Goal: Information Seeking & Learning: Learn about a topic

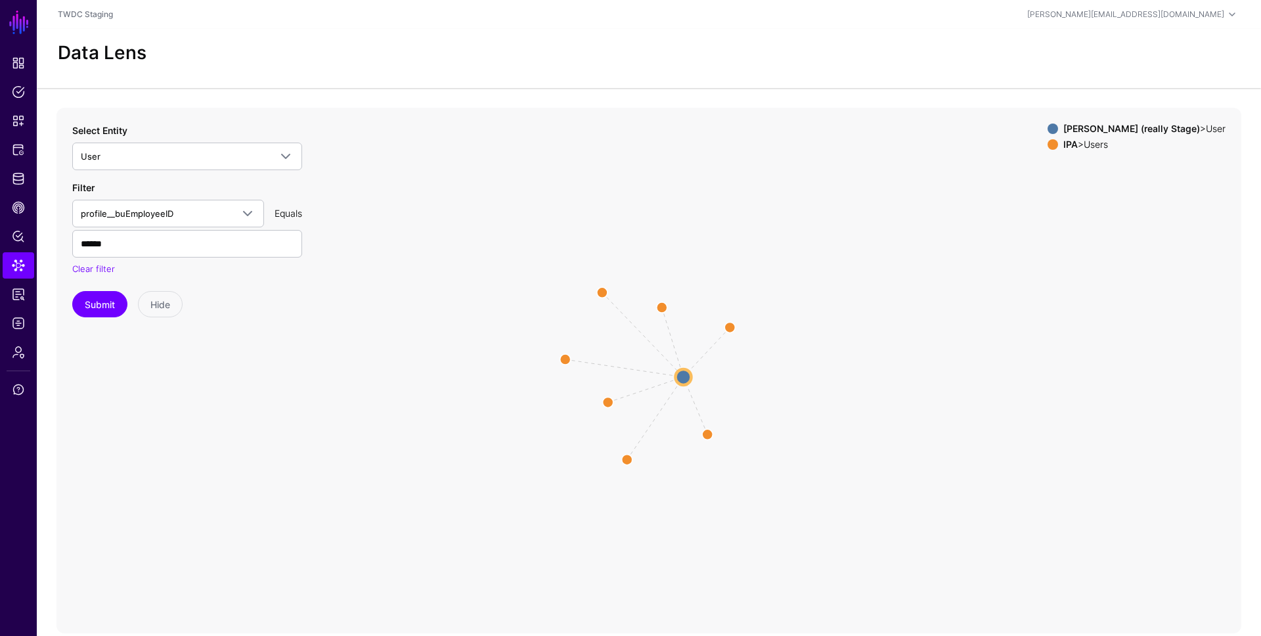
click at [1110, 145] on div "IPA > Users" at bounding box center [1143, 144] width 167 height 11
click at [1077, 146] on strong "IPA" at bounding box center [1070, 144] width 14 height 11
click at [687, 373] on circle at bounding box center [684, 376] width 16 height 16
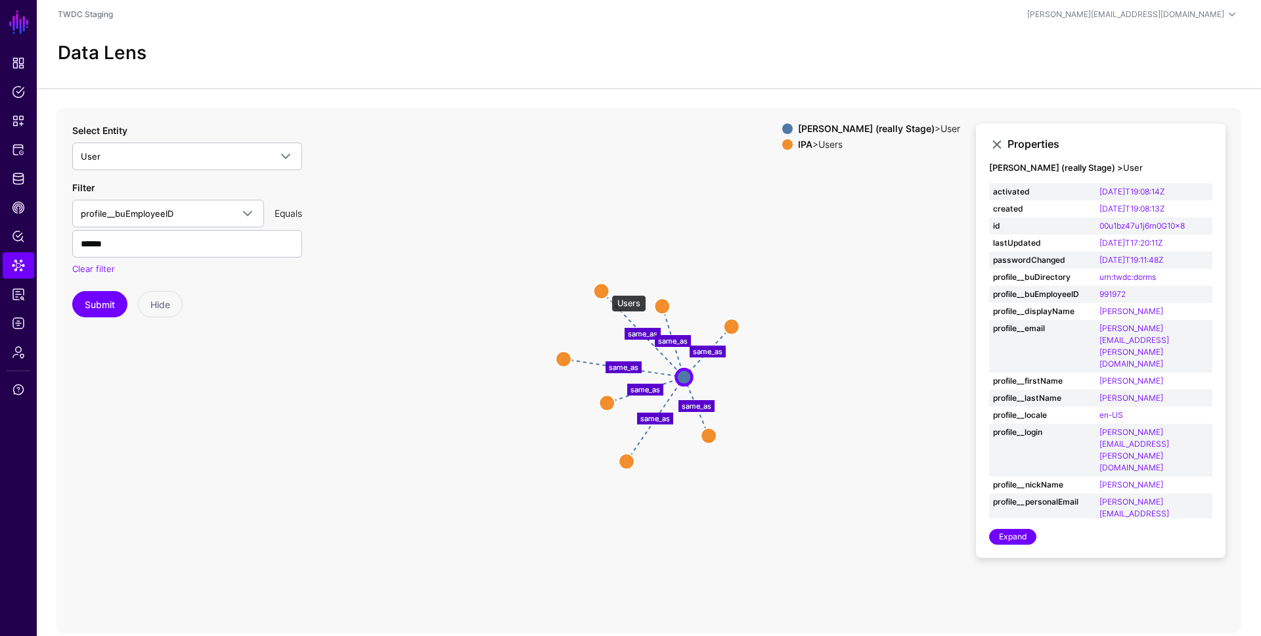
click at [605, 288] on circle at bounding box center [602, 291] width 16 height 16
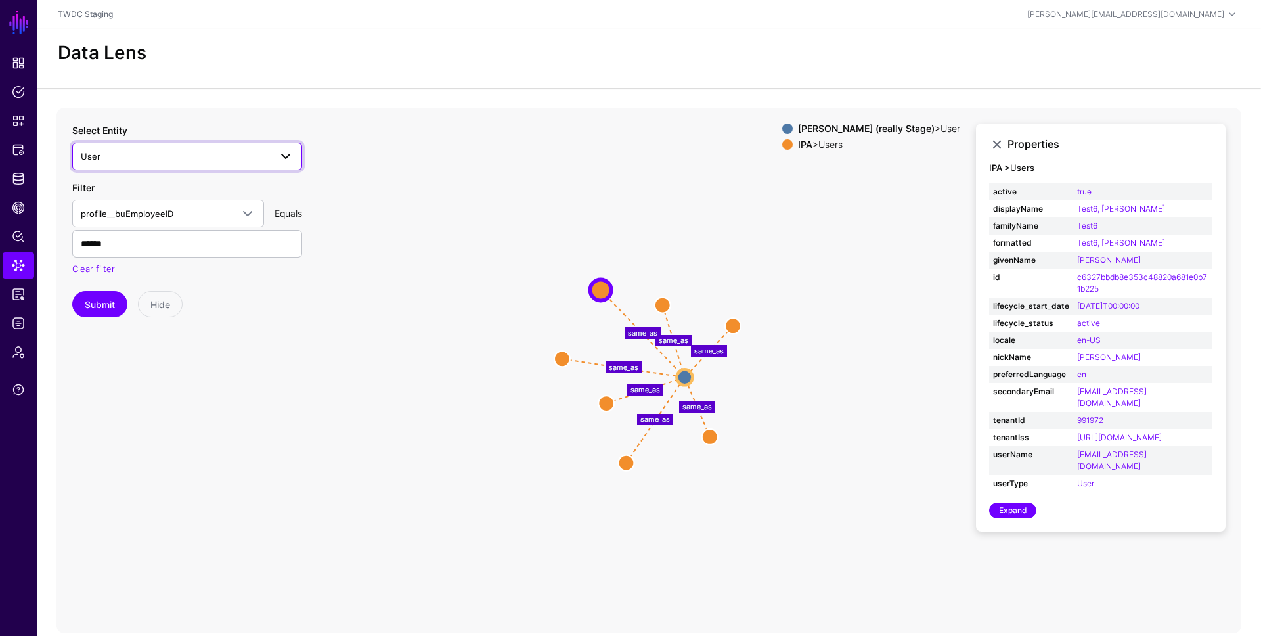
click at [144, 156] on span "User" at bounding box center [175, 156] width 189 height 14
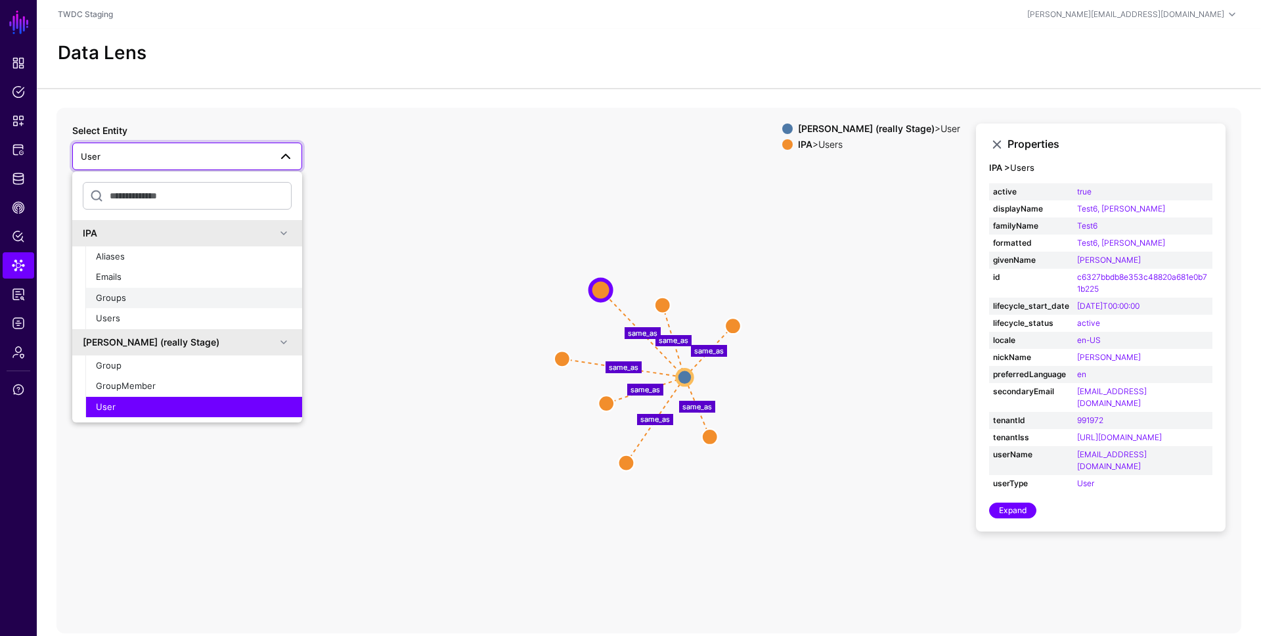
click at [150, 293] on div "Groups" at bounding box center [194, 298] width 196 height 13
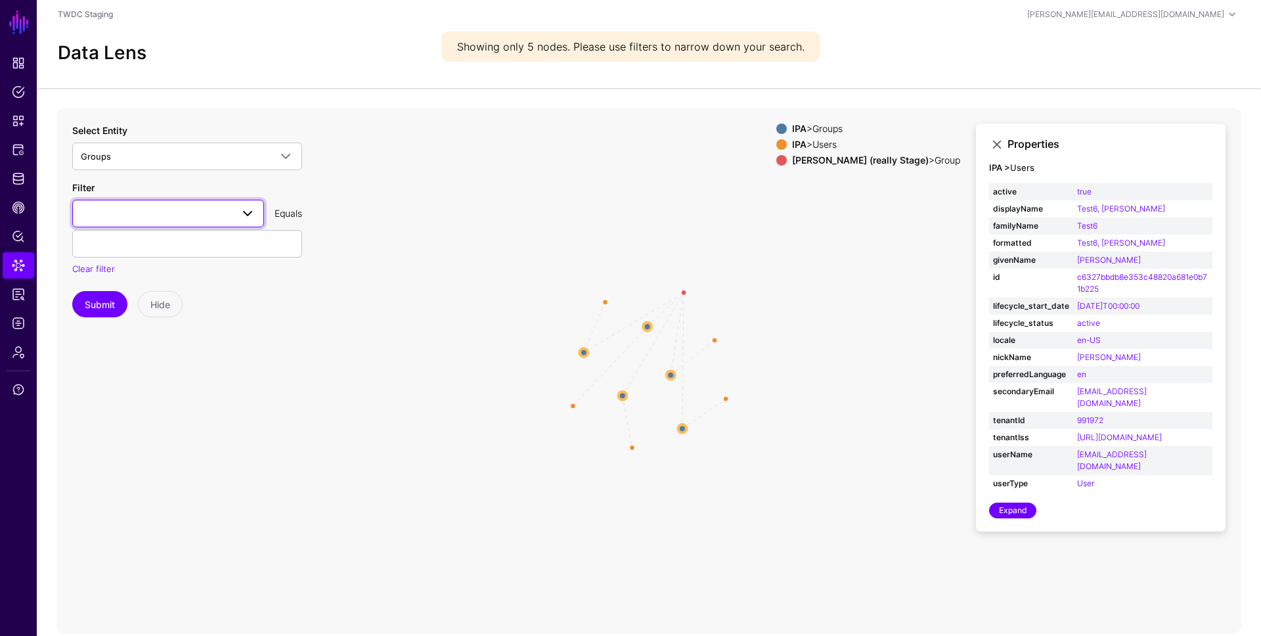
click at [137, 212] on span at bounding box center [168, 214] width 175 height 16
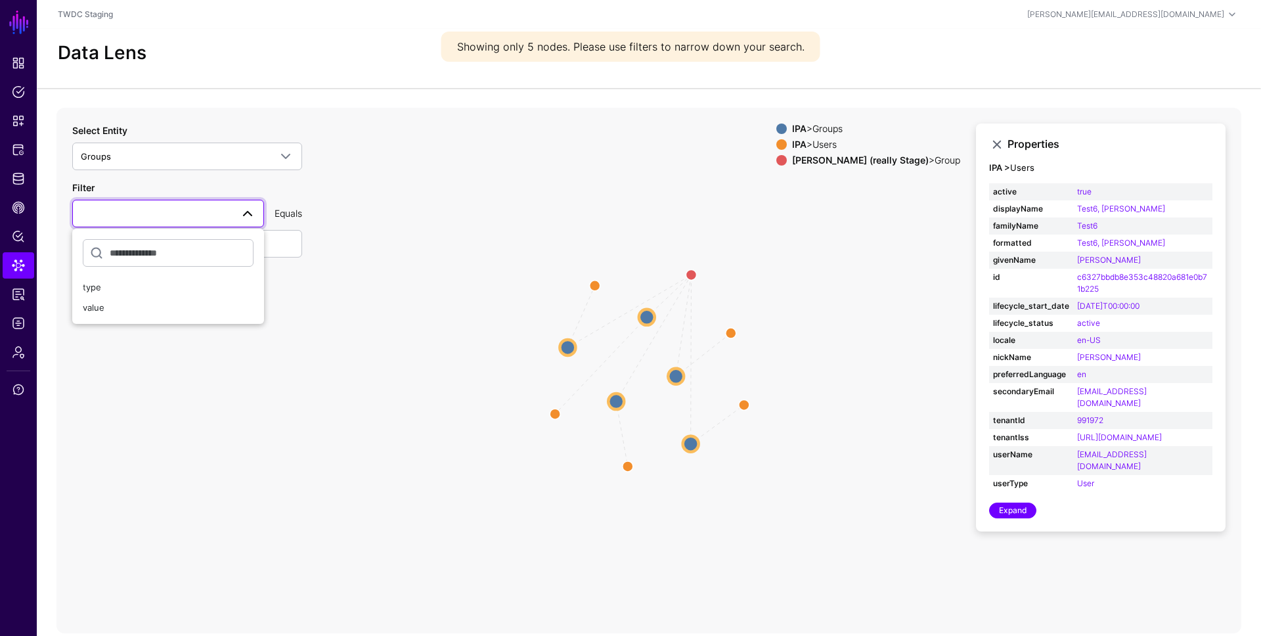
click at [443, 282] on icon "parent same_as parent same_as parent same_as parent same_as parent same_as Grou…" at bounding box center [648, 370] width 1185 height 525
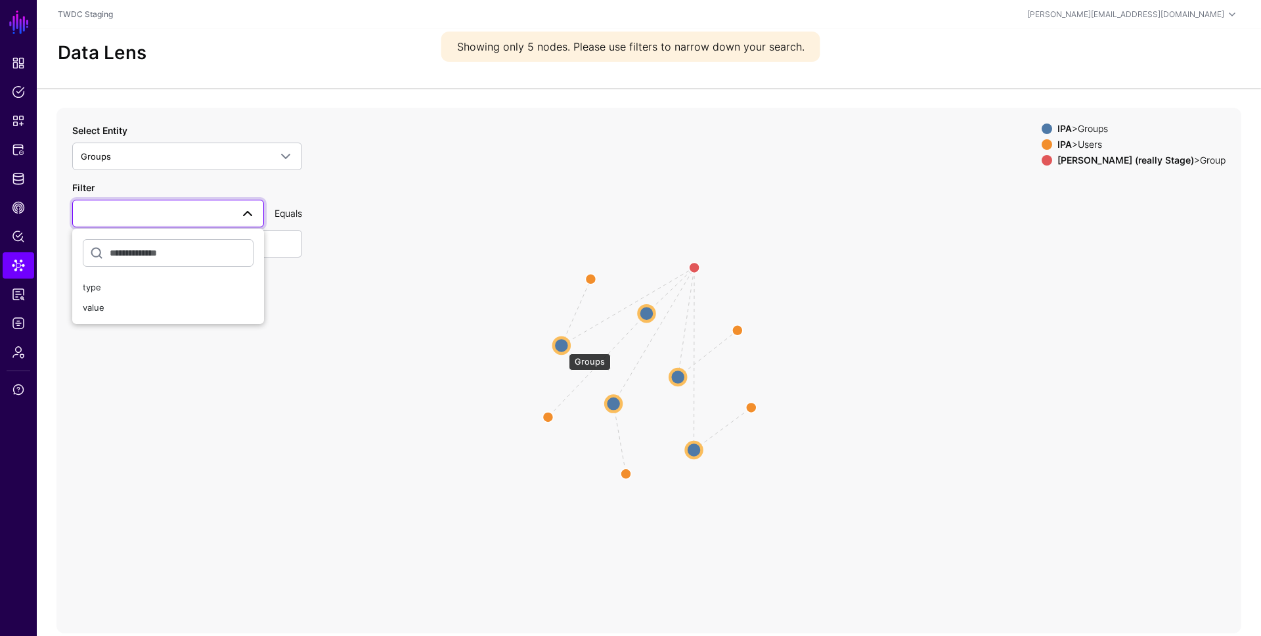
click at [562, 347] on circle at bounding box center [562, 345] width 16 height 16
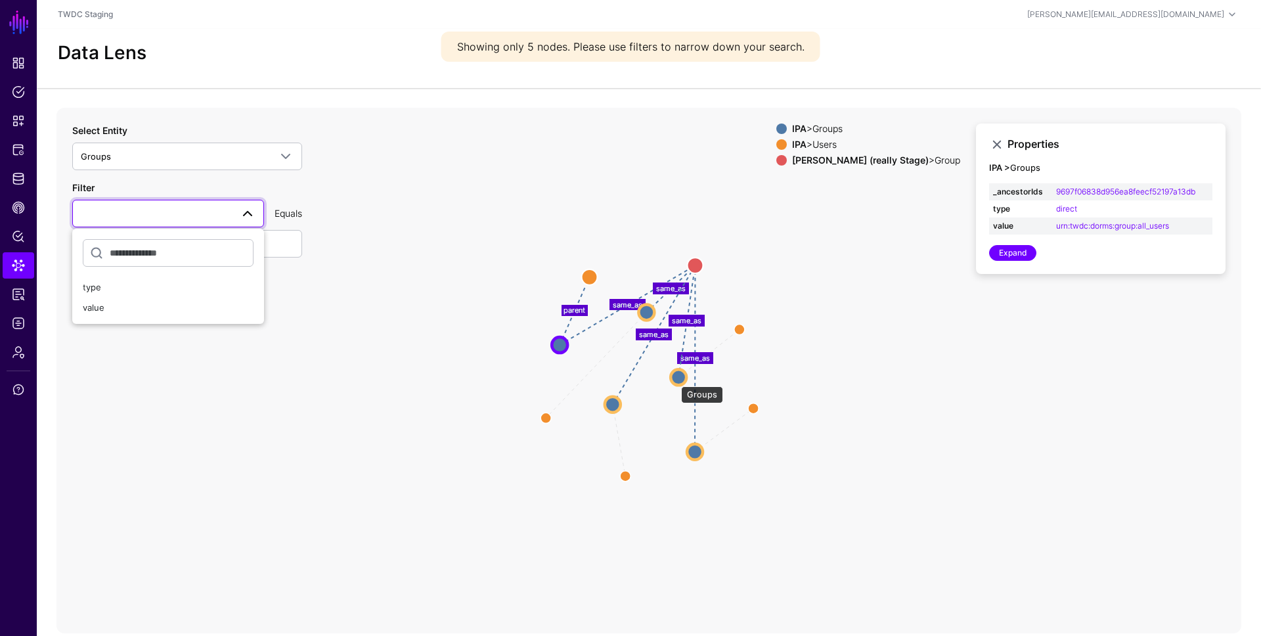
click at [674, 380] on circle at bounding box center [678, 377] width 16 height 16
click at [616, 402] on circle at bounding box center [612, 405] width 16 height 16
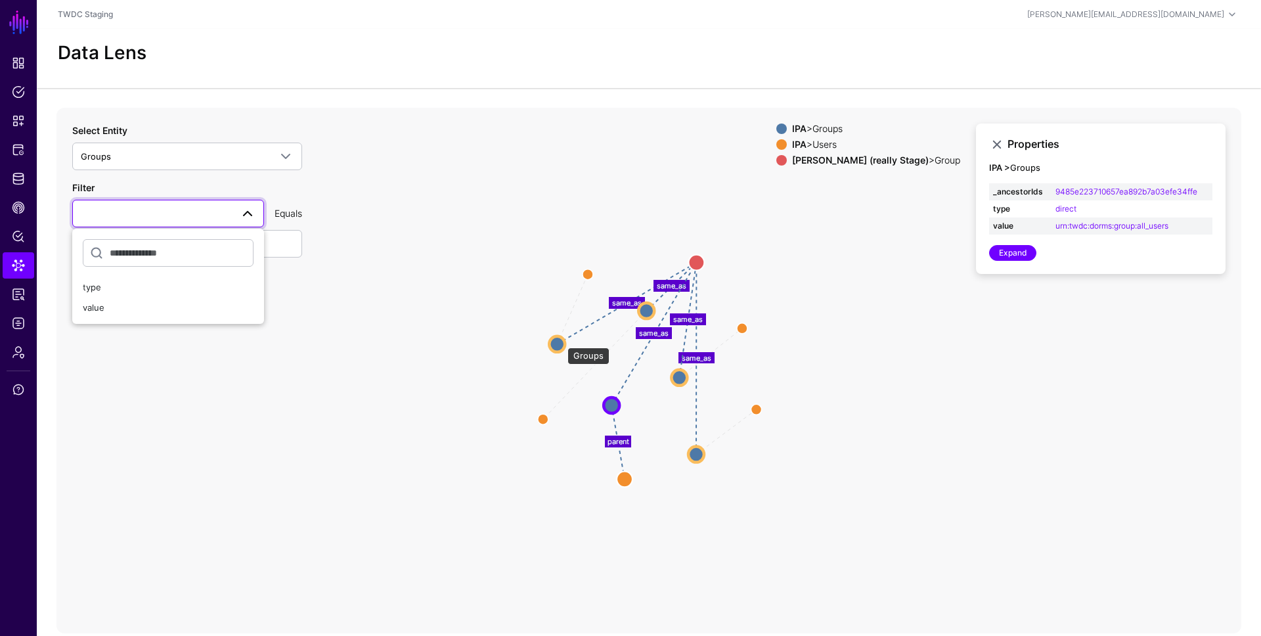
click at [560, 341] on circle at bounding box center [557, 344] width 16 height 16
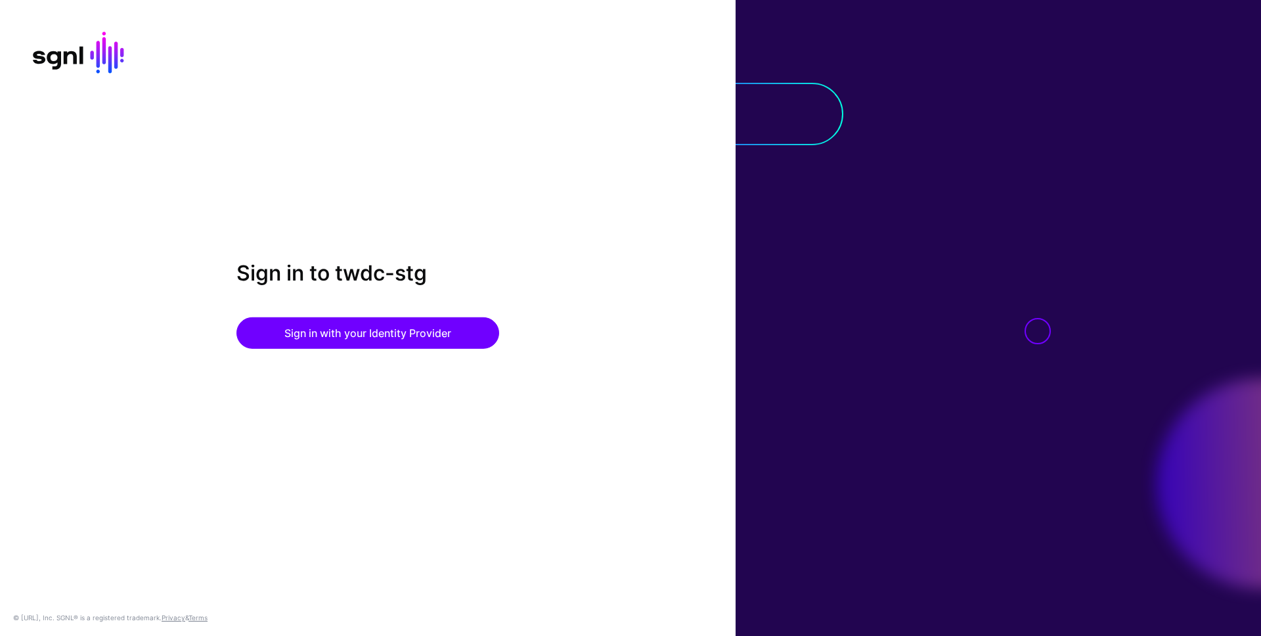
click at [340, 359] on div "Sign in to twdc-stg Sign in with your Identity Provider" at bounding box center [367, 318] width 735 height 114
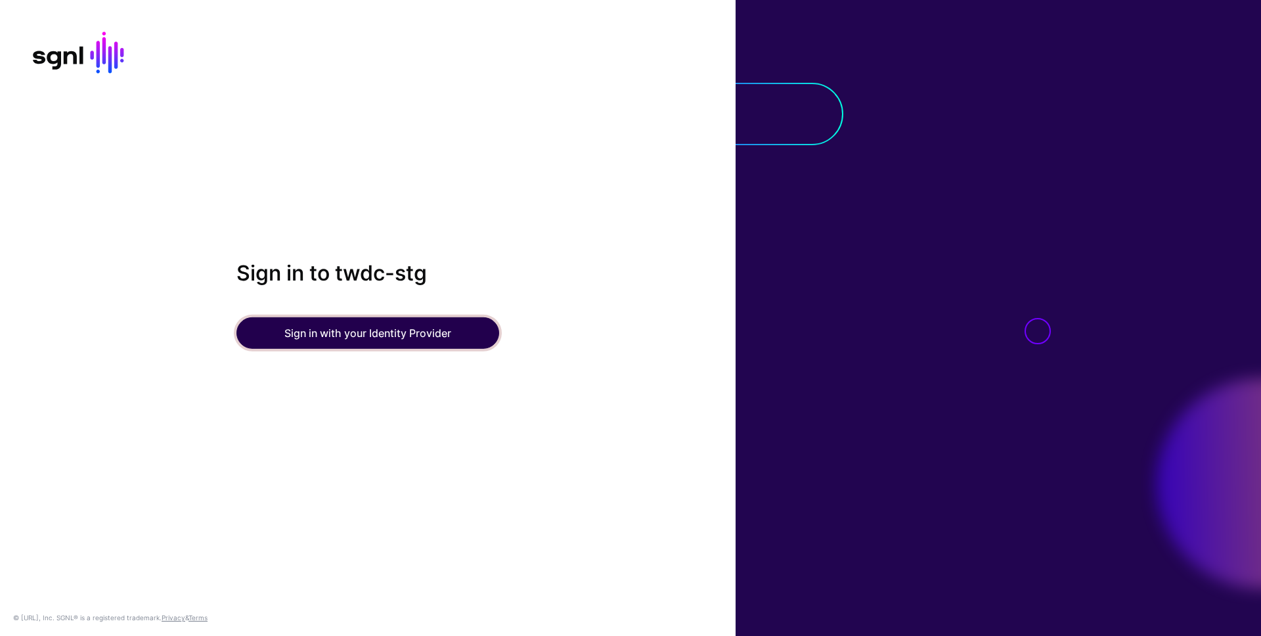
click at [338, 343] on button "Sign in with your Identity Provider" at bounding box center [367, 333] width 263 height 32
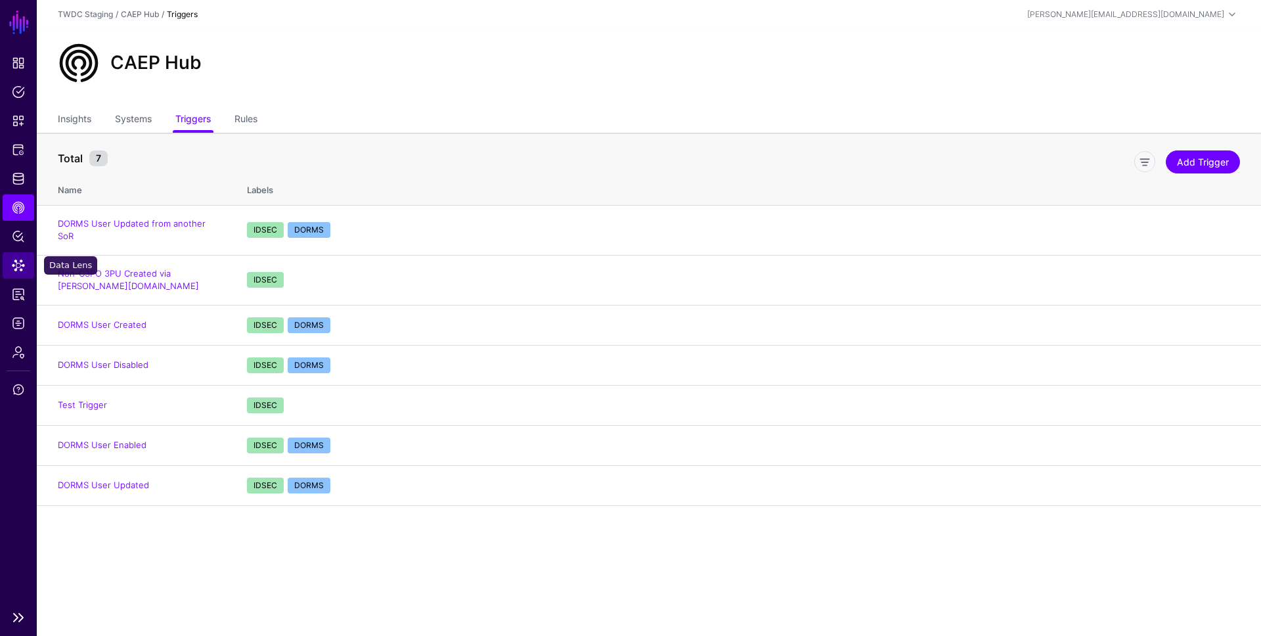
click at [20, 269] on span "Data Lens" at bounding box center [18, 265] width 13 height 13
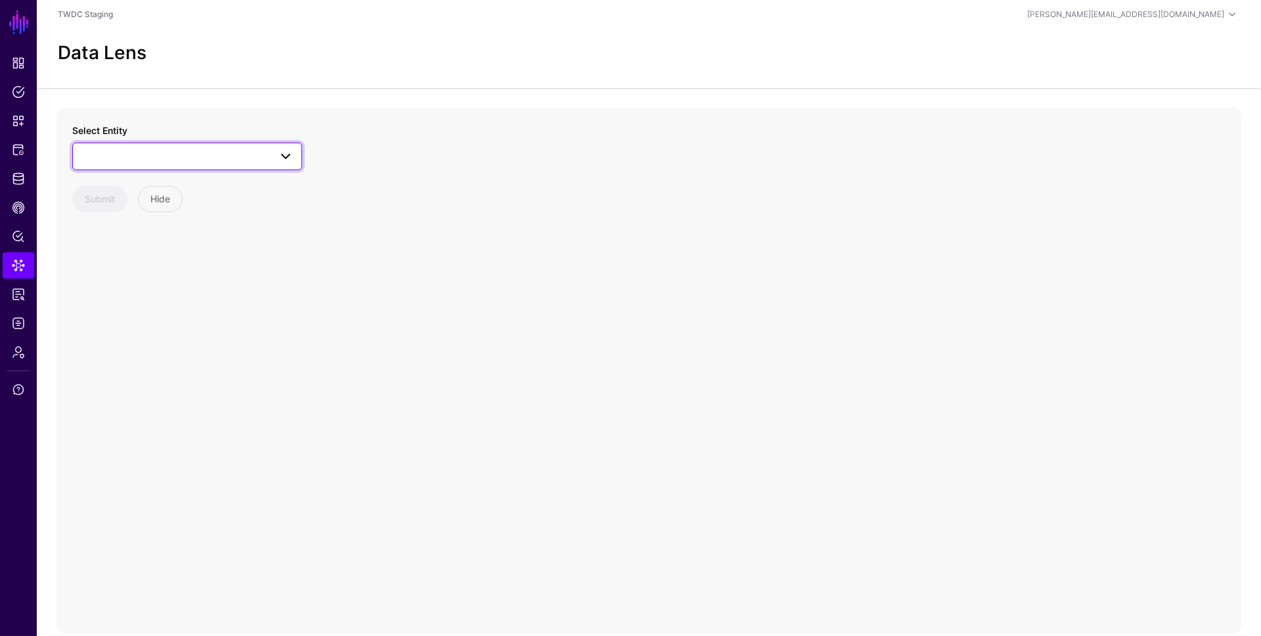
click at [223, 163] on link at bounding box center [187, 156] width 230 height 28
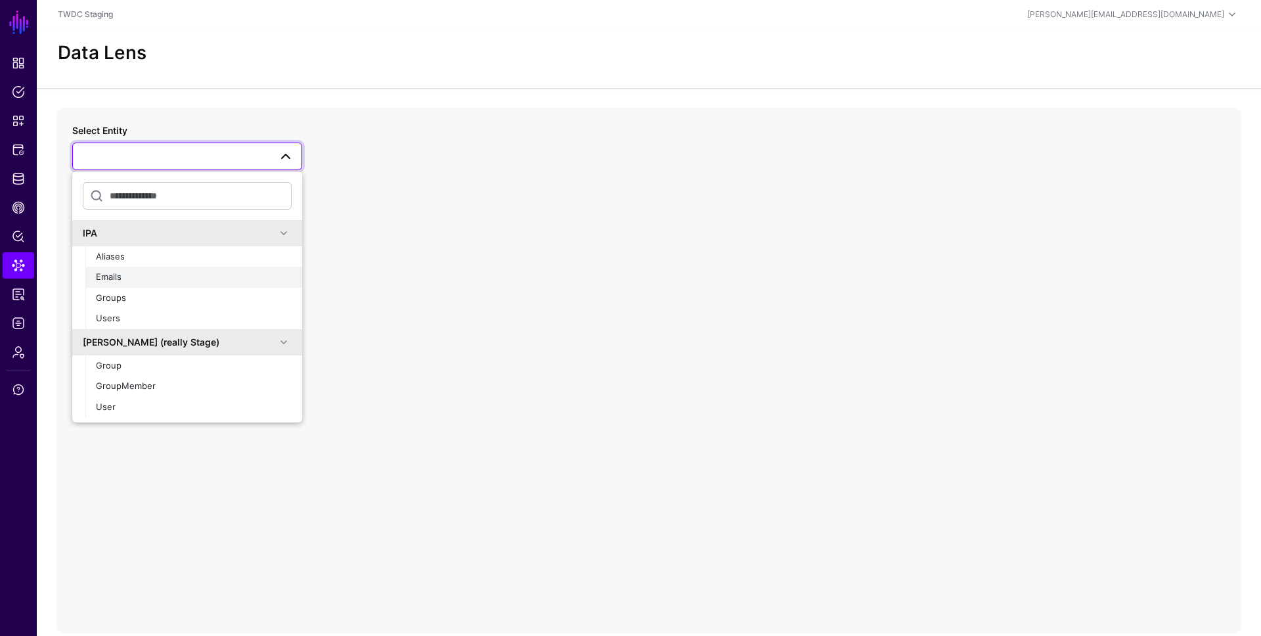
click at [169, 276] on div "Emails" at bounding box center [194, 277] width 196 height 13
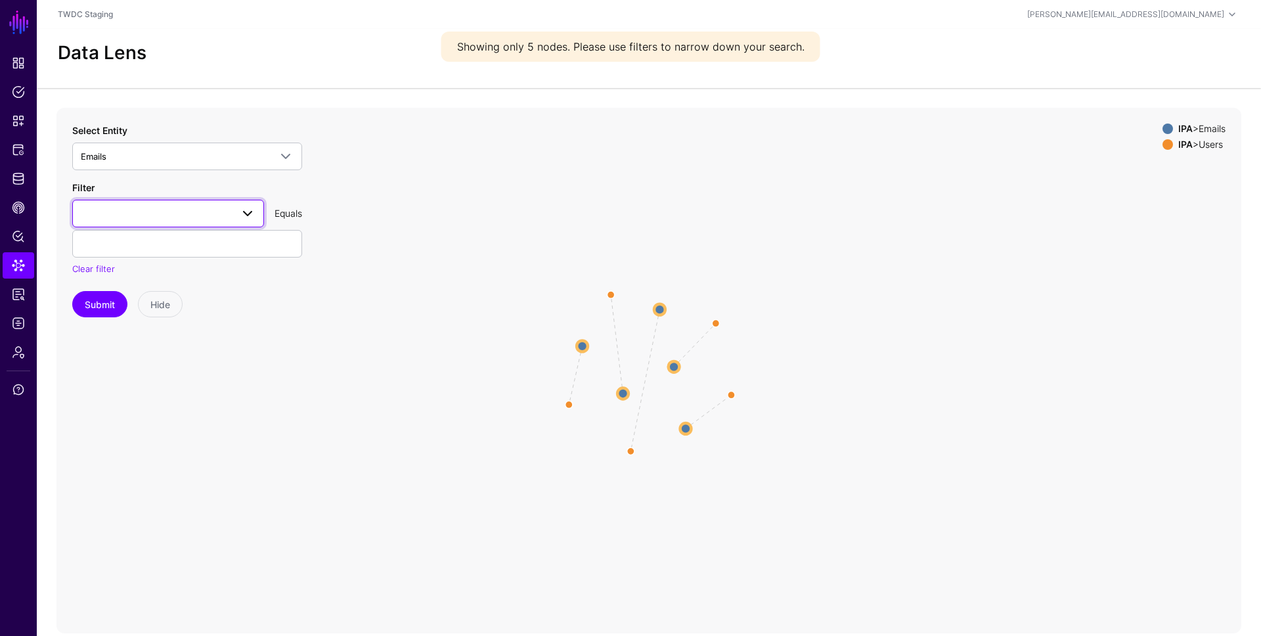
click at [144, 219] on span at bounding box center [168, 214] width 175 height 16
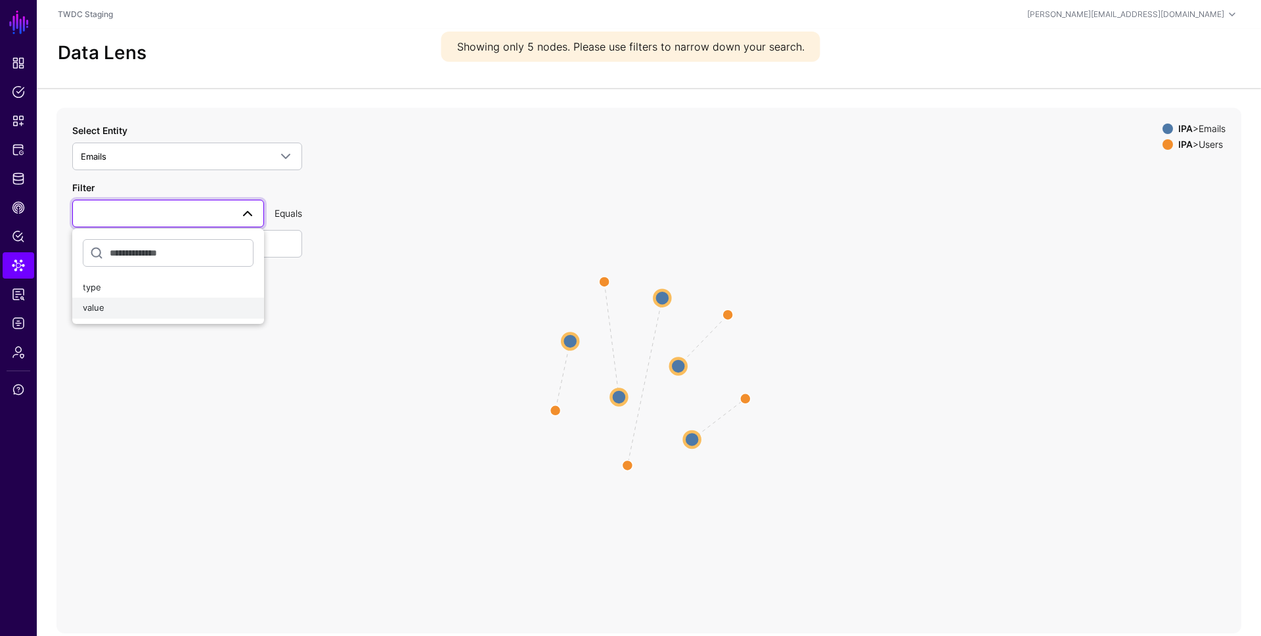
click at [121, 307] on div "value" at bounding box center [168, 307] width 171 height 13
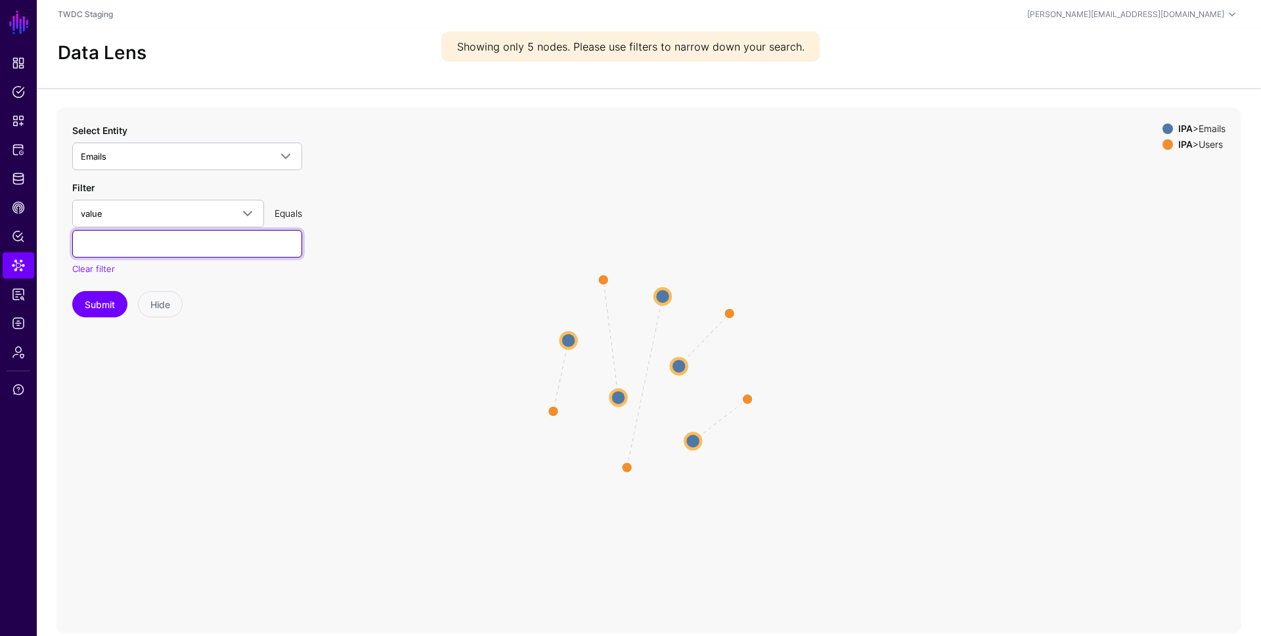
click at [137, 239] on input "text" at bounding box center [187, 244] width 230 height 28
paste input "**********"
type input "**********"
click at [108, 299] on button "Submit" at bounding box center [99, 304] width 55 height 26
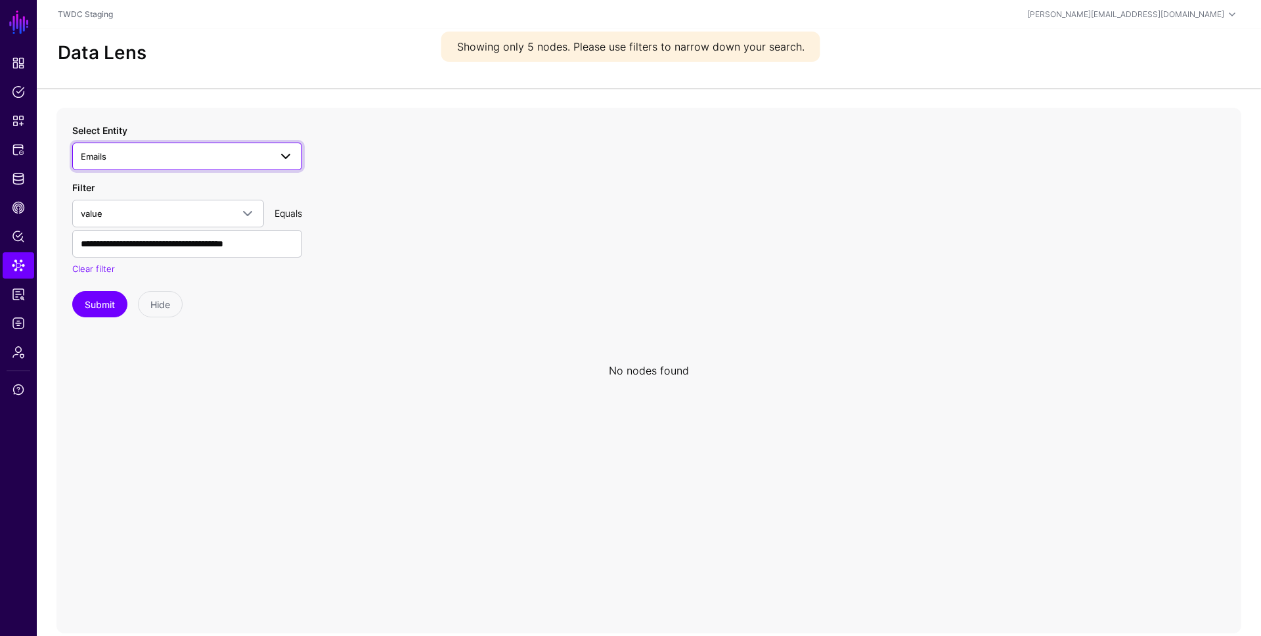
click at [142, 156] on span "Emails" at bounding box center [175, 156] width 189 height 14
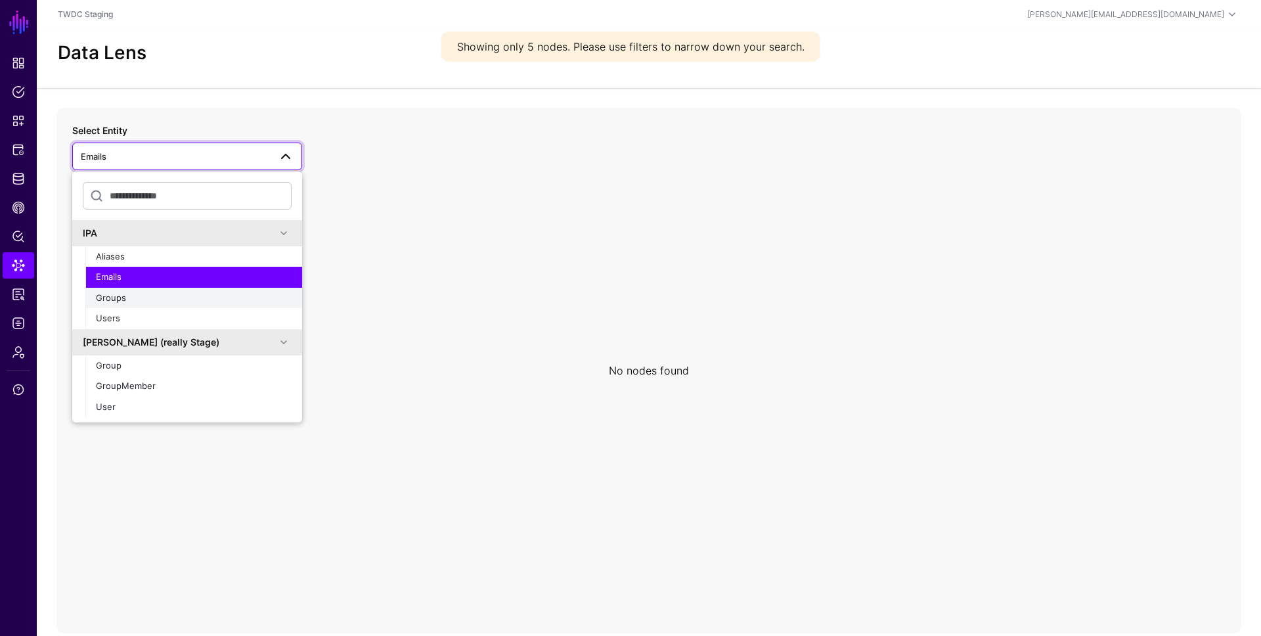
click at [155, 304] on button "Groups" at bounding box center [193, 298] width 217 height 21
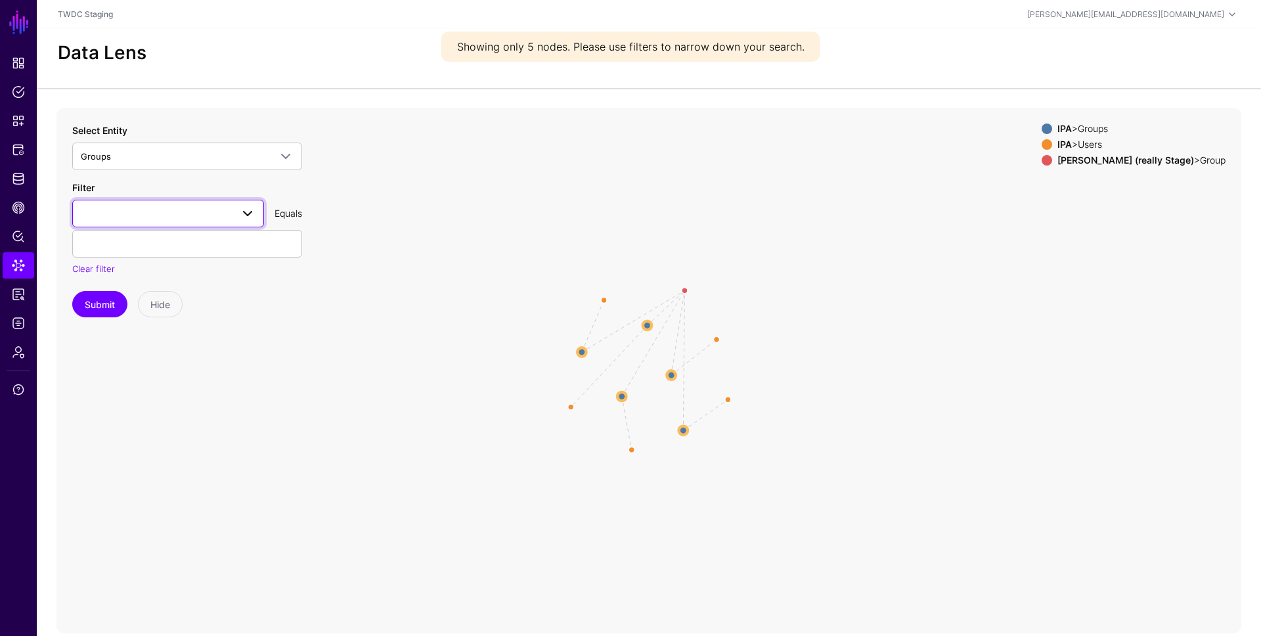
click at [142, 218] on span at bounding box center [168, 214] width 175 height 16
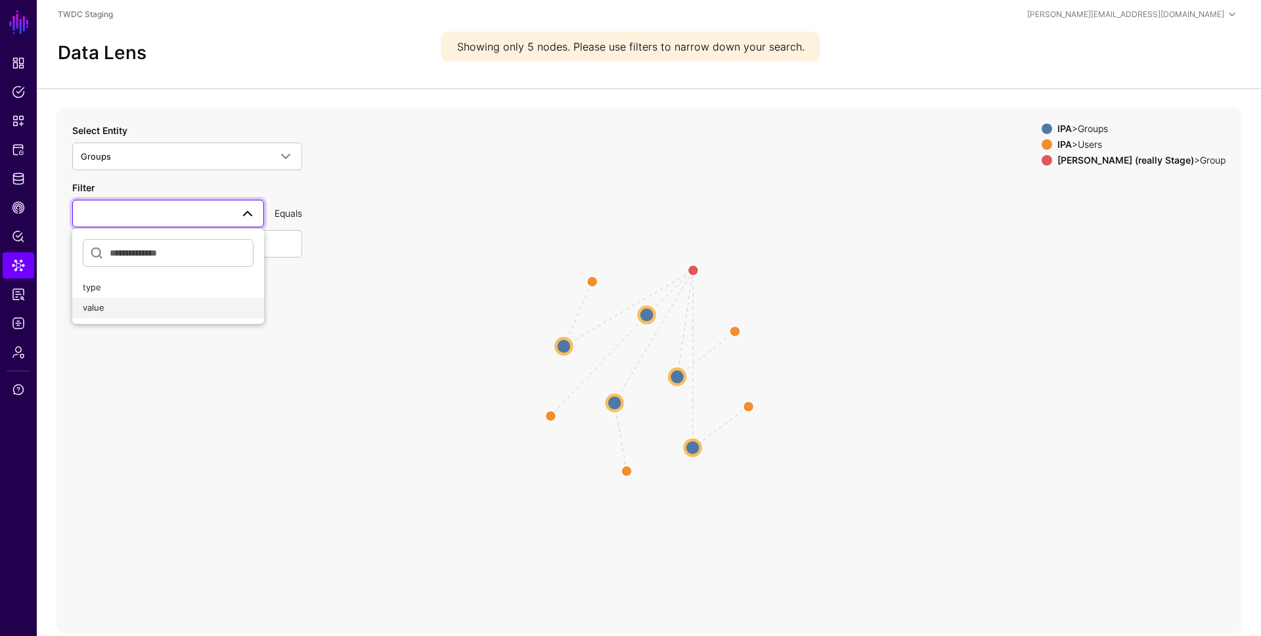
click at [130, 306] on div "value" at bounding box center [168, 307] width 171 height 13
click at [108, 302] on button "Submit" at bounding box center [99, 304] width 55 height 26
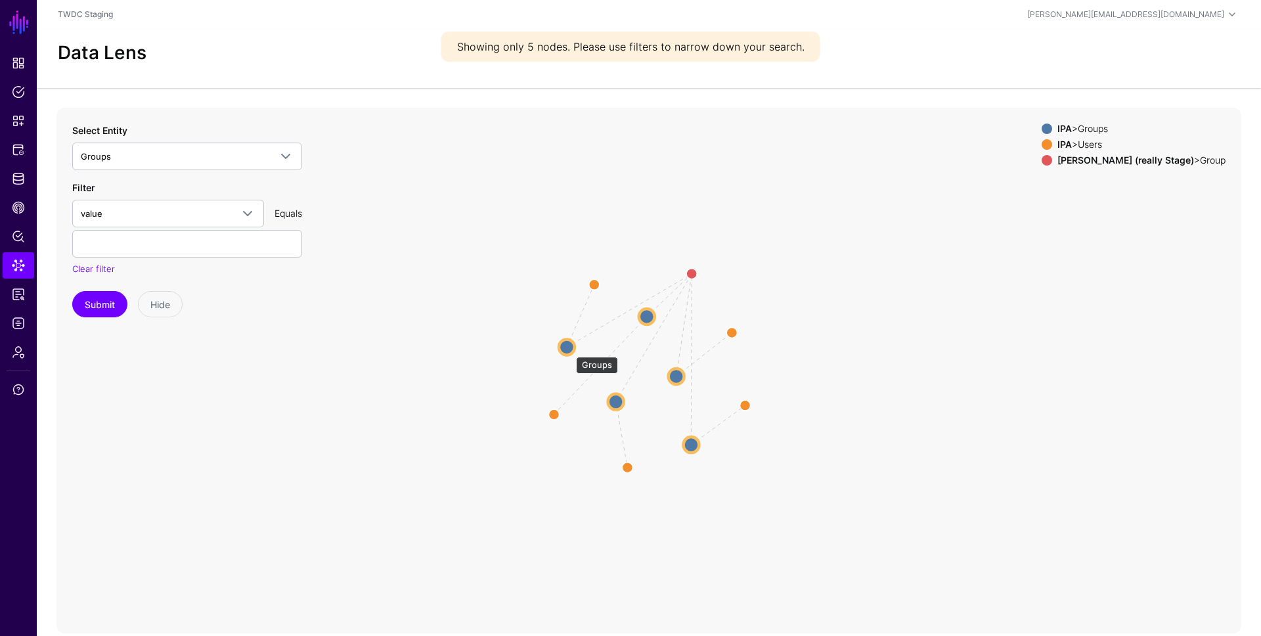
click at [565, 349] on circle at bounding box center [567, 347] width 16 height 16
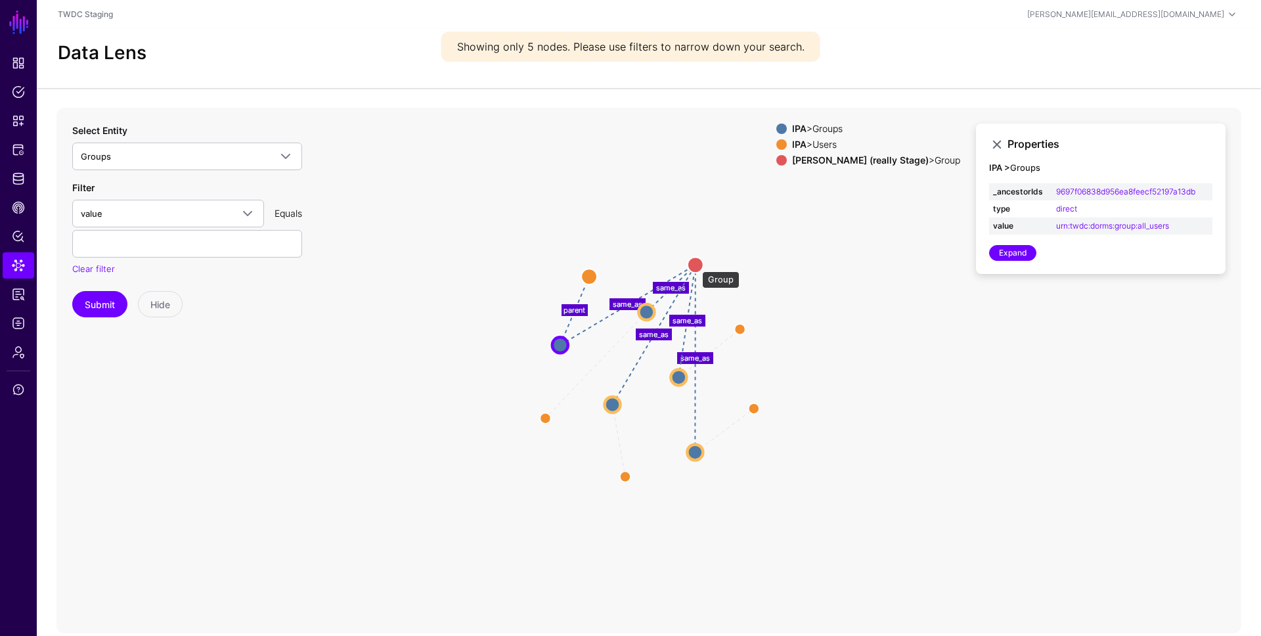
click at [695, 265] on circle at bounding box center [695, 265] width 16 height 16
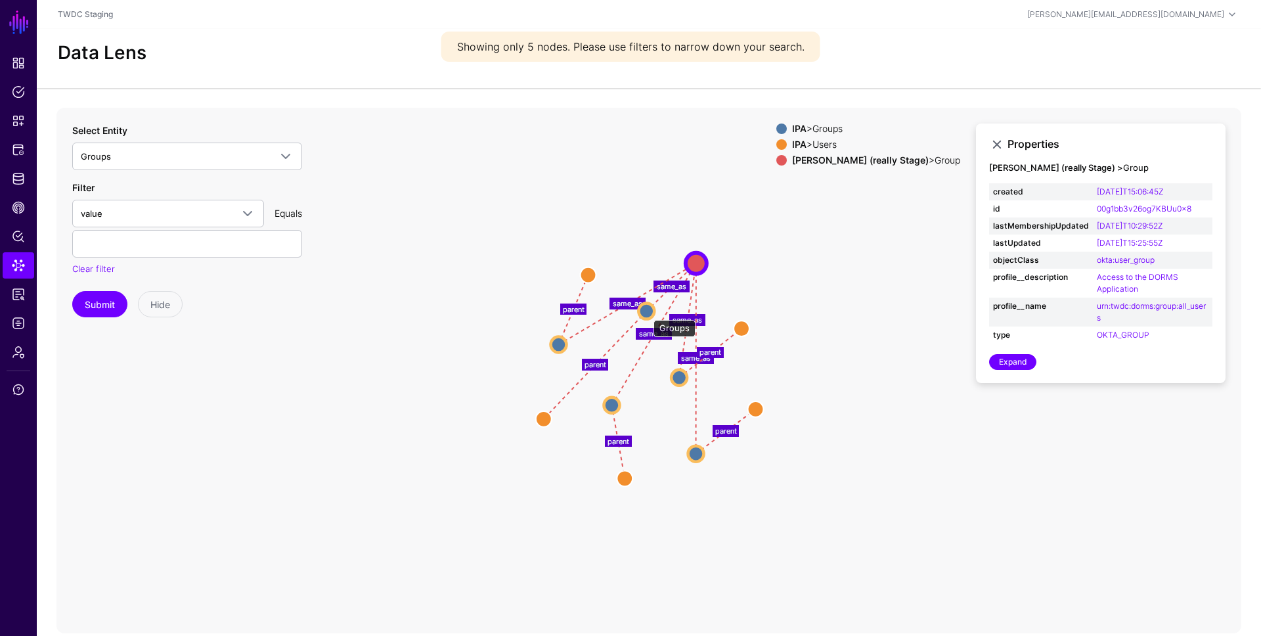
click at [646, 312] on circle at bounding box center [646, 311] width 16 height 16
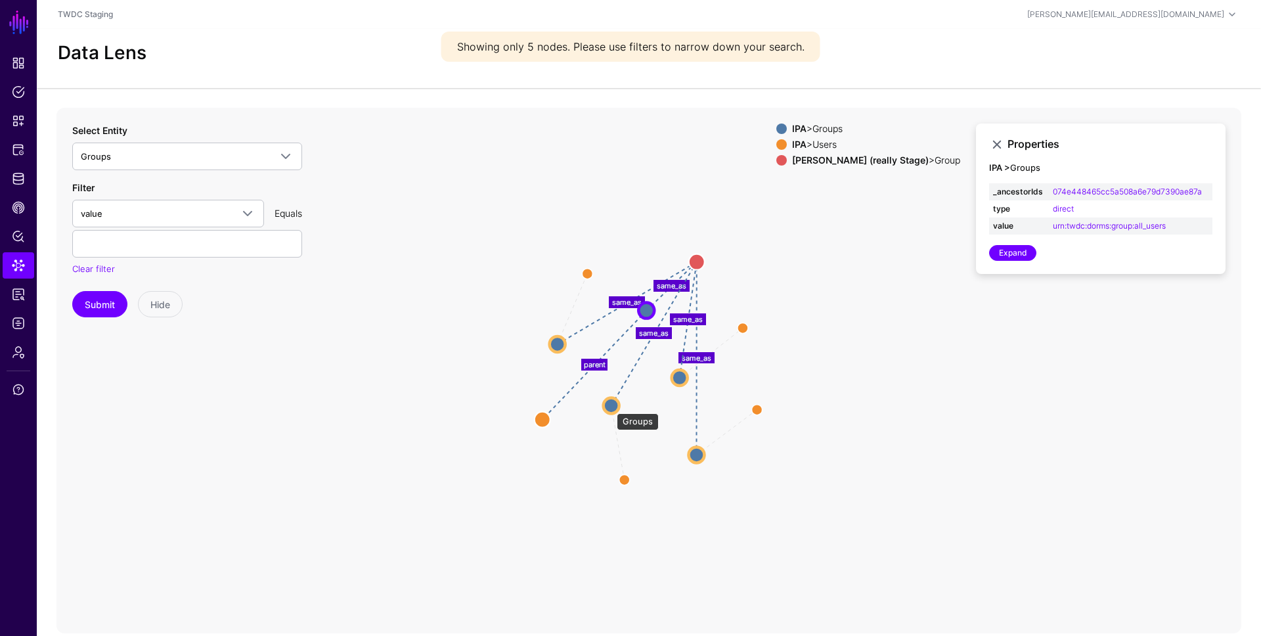
click at [610, 406] on circle at bounding box center [611, 405] width 16 height 16
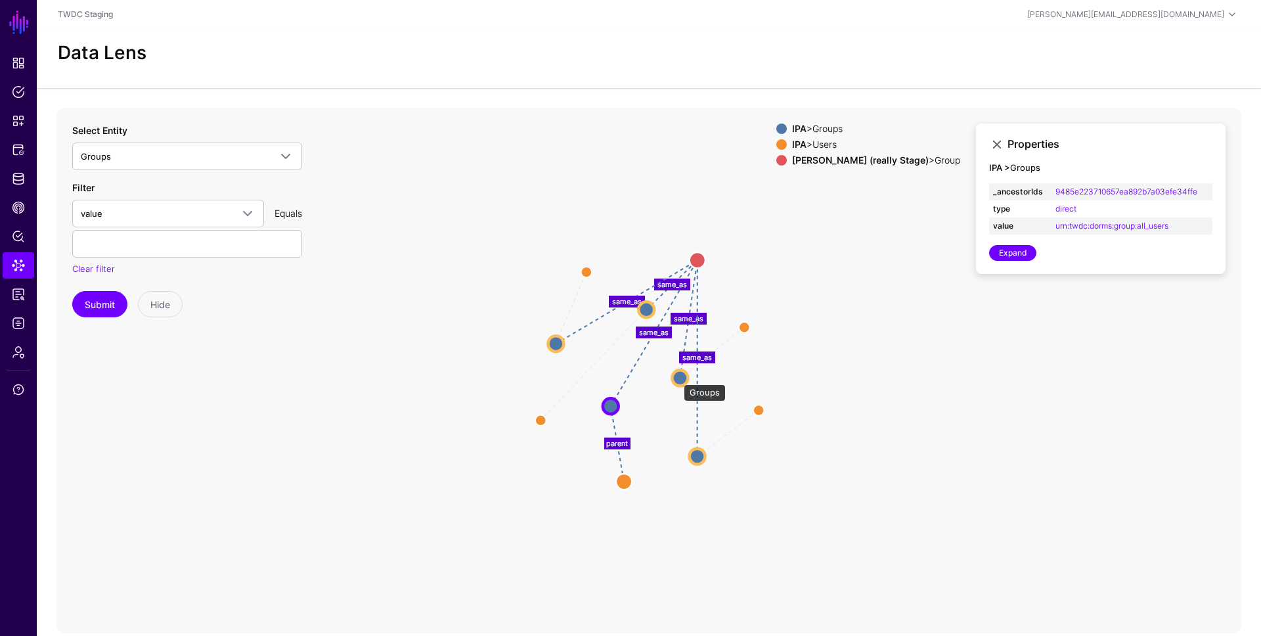
click at [678, 378] on circle at bounding box center [680, 378] width 16 height 16
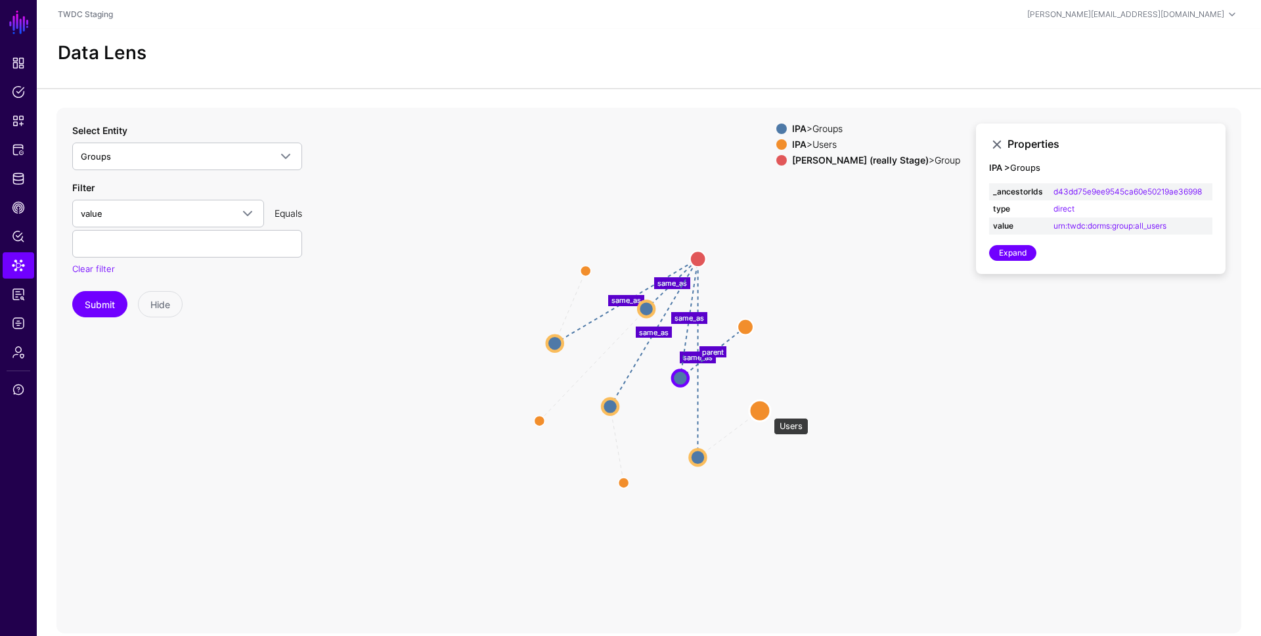
click at [766, 411] on circle at bounding box center [759, 410] width 21 height 21
click at [765, 412] on circle at bounding box center [760, 410] width 21 height 21
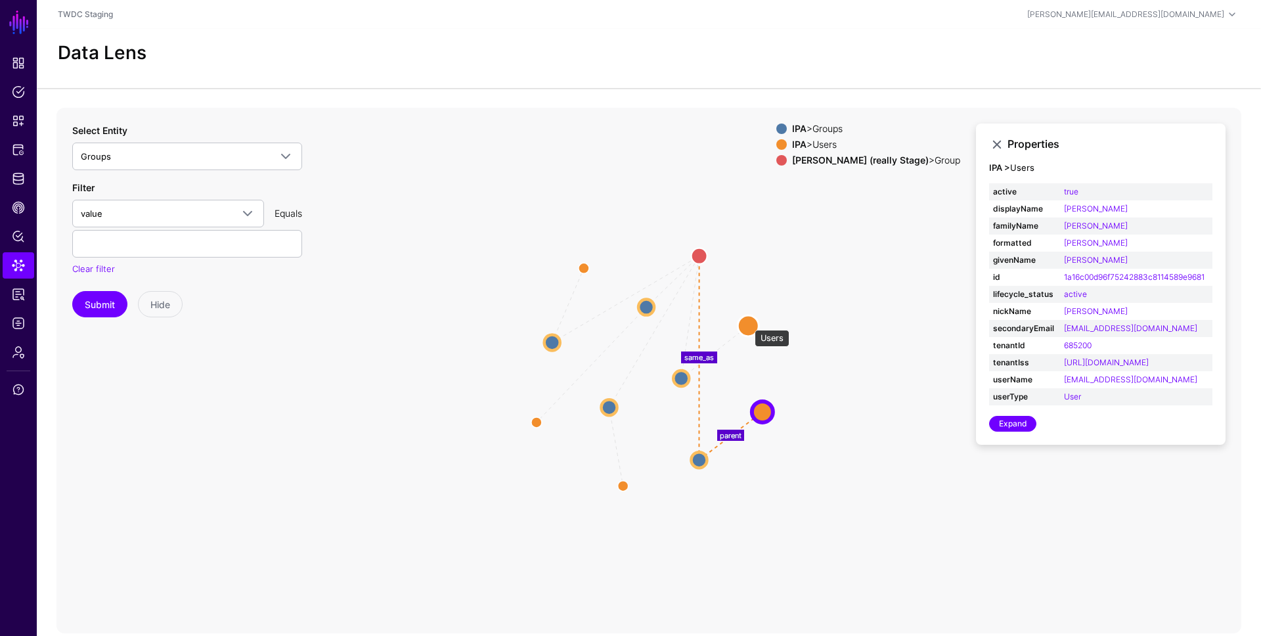
click at [748, 323] on circle at bounding box center [747, 325] width 21 height 21
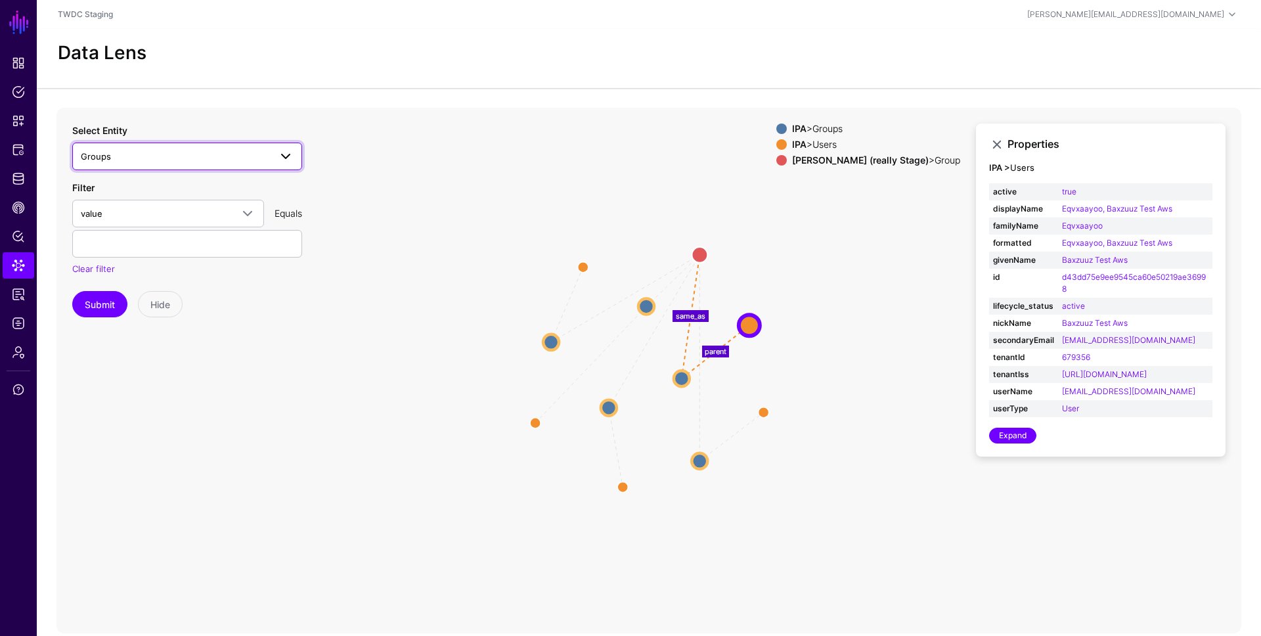
click at [242, 160] on span "Groups" at bounding box center [175, 156] width 189 height 14
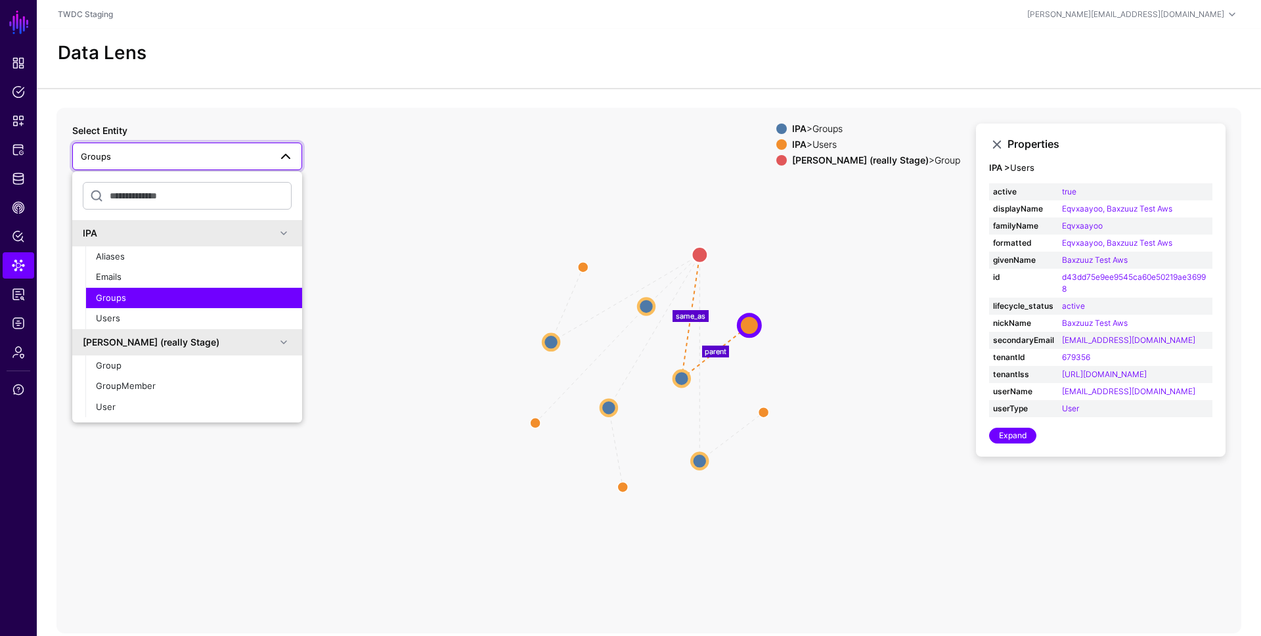
click at [246, 150] on span "Groups" at bounding box center [175, 156] width 189 height 14
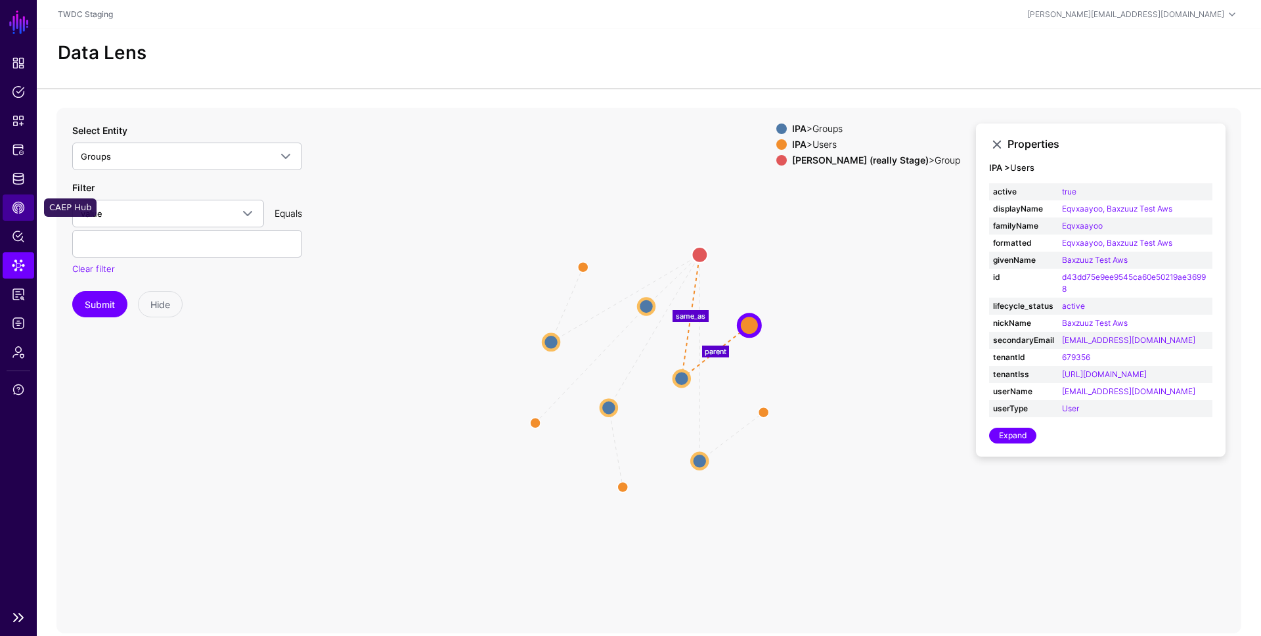
click at [16, 199] on link "CAEP Hub" at bounding box center [19, 207] width 32 height 26
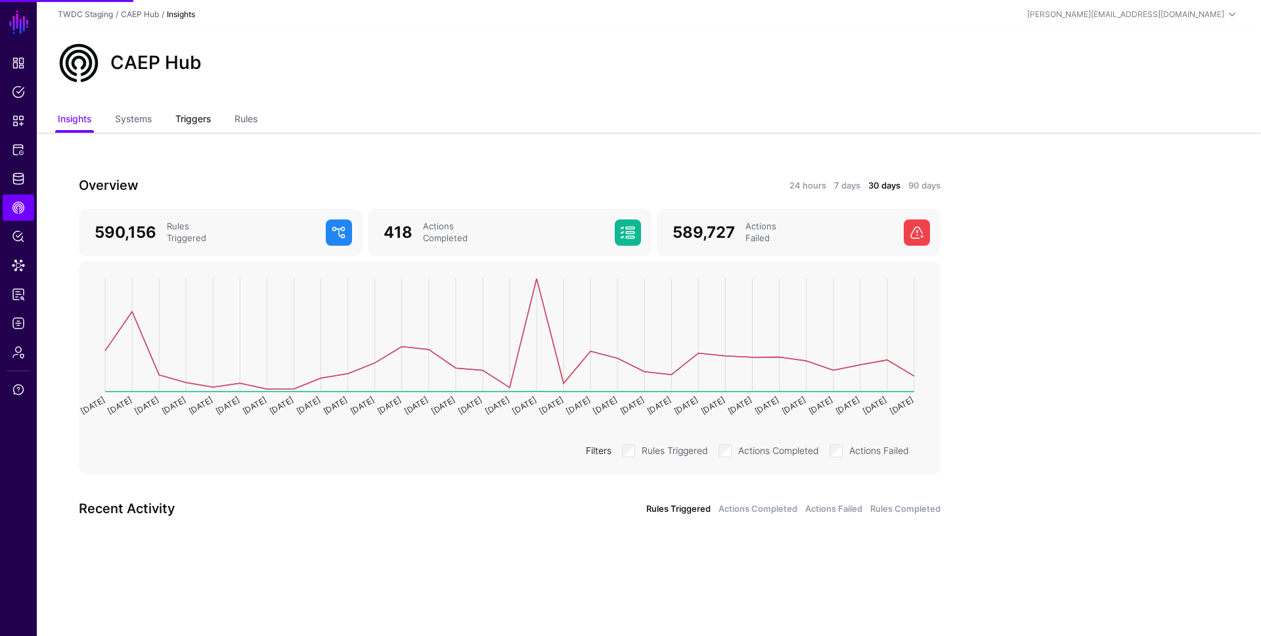
click at [193, 123] on link "Triggers" at bounding box center [192, 120] width 35 height 25
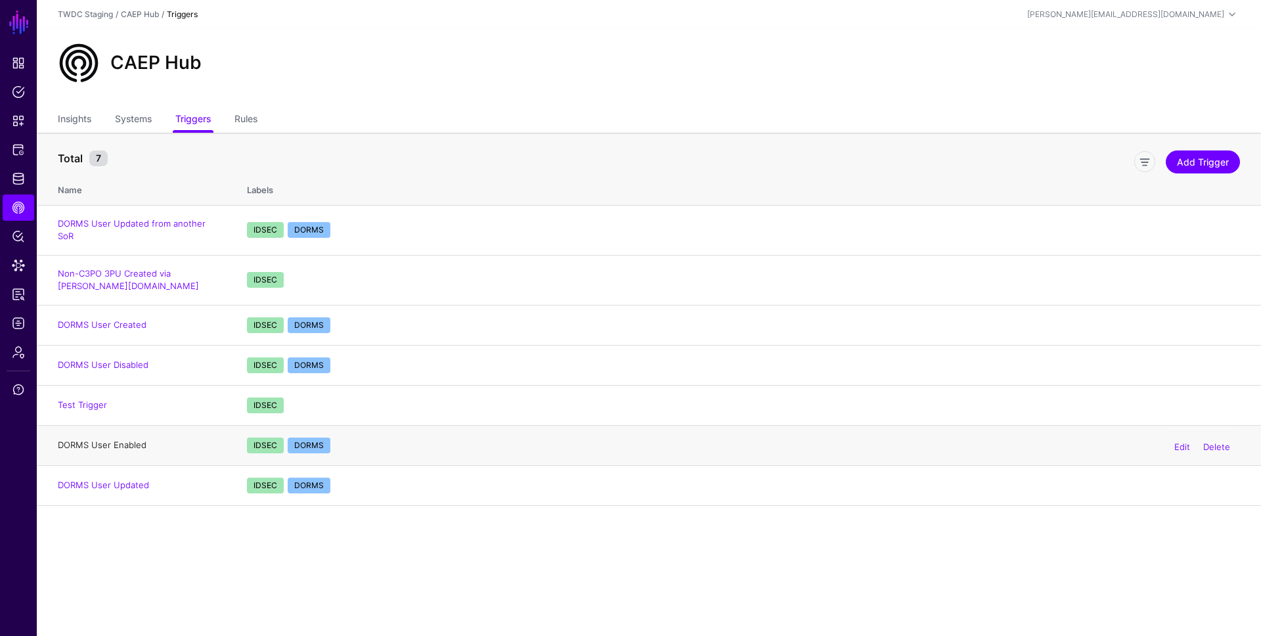
click at [132, 439] on link "DORMS User Enabled" at bounding box center [102, 444] width 89 height 11
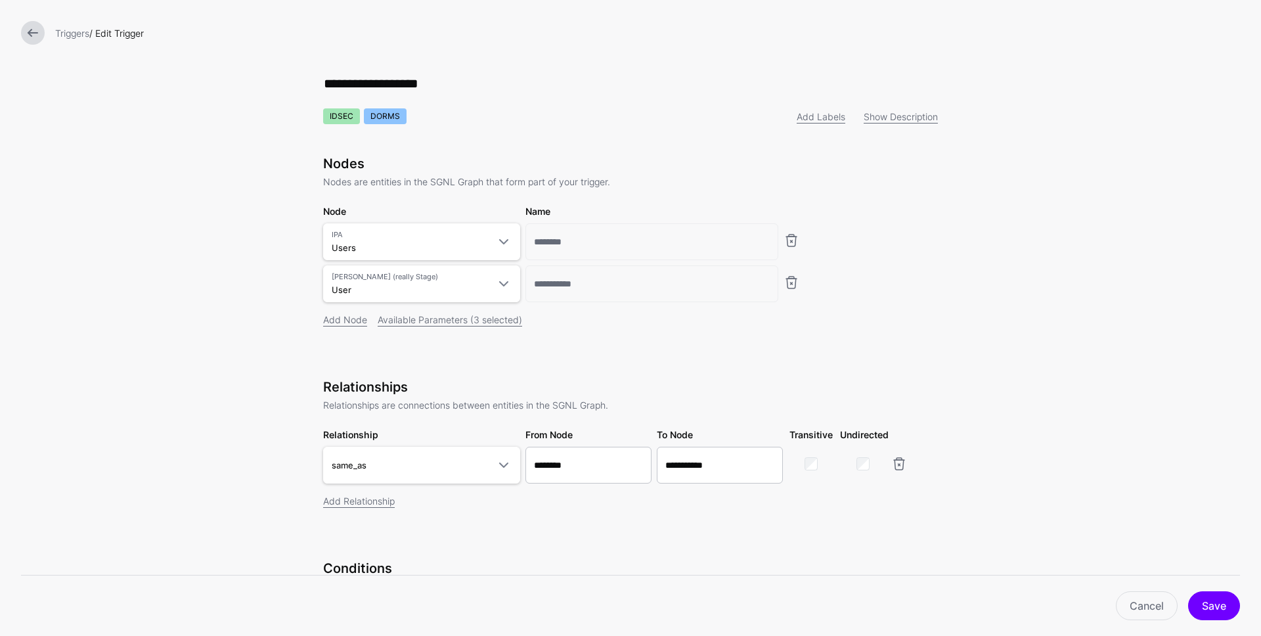
click at [37, 35] on link at bounding box center [33, 33] width 24 height 24
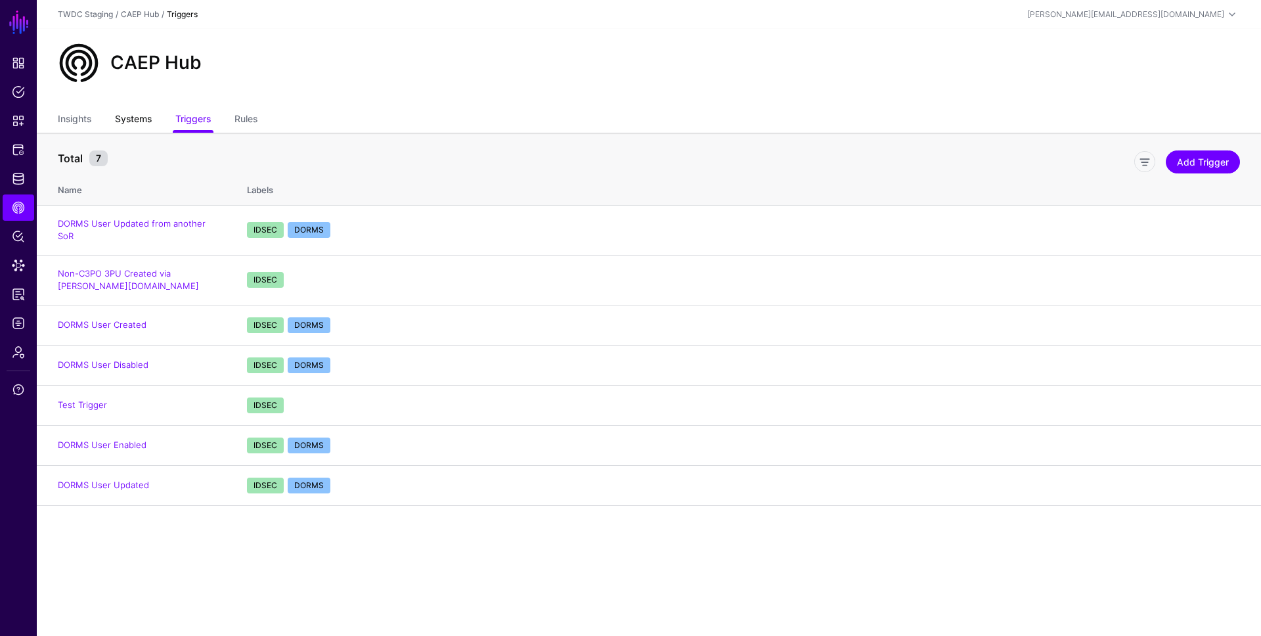
click at [142, 125] on link "Systems" at bounding box center [133, 120] width 37 height 25
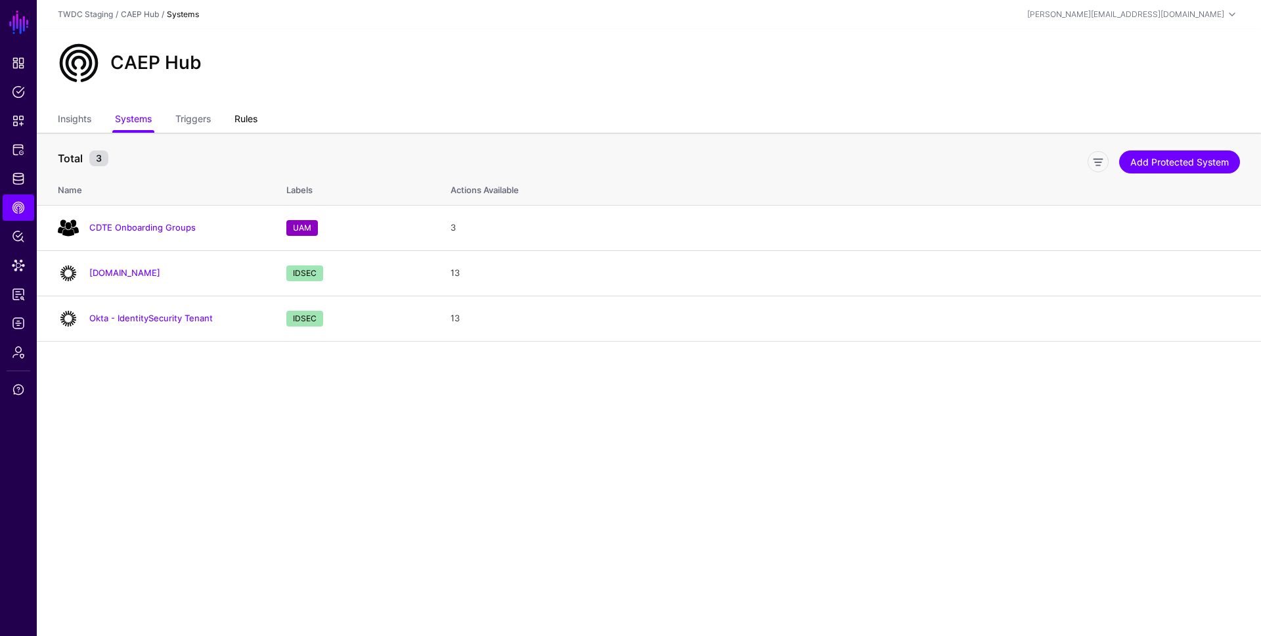
click at [243, 125] on link "Rules" at bounding box center [245, 120] width 23 height 25
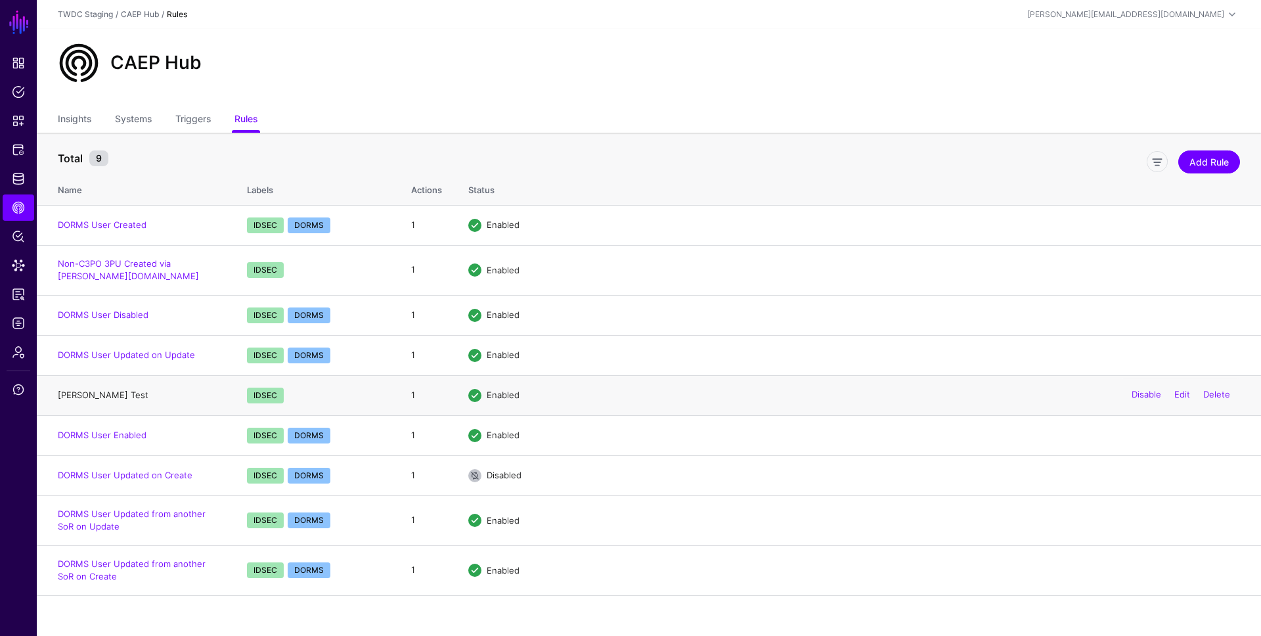
click at [74, 397] on link "Justin Rule Test" at bounding box center [103, 394] width 91 height 11
click at [1213, 392] on link "Delete" at bounding box center [1216, 394] width 27 height 11
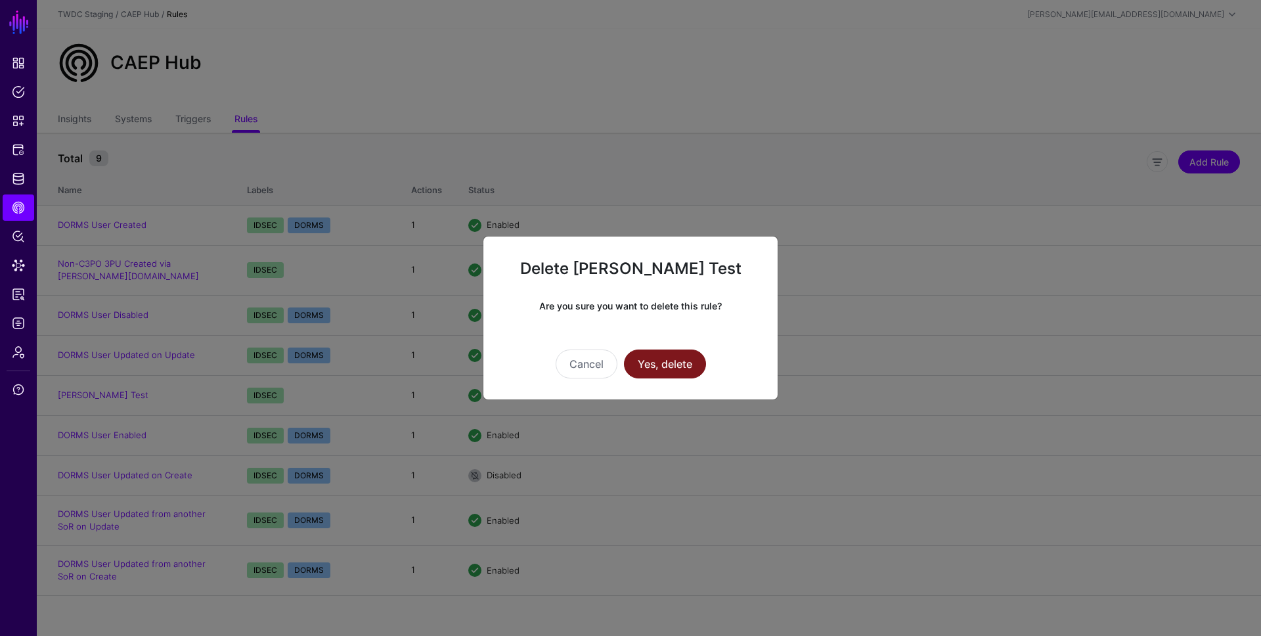
click at [642, 370] on button "Yes, delete" at bounding box center [665, 363] width 82 height 29
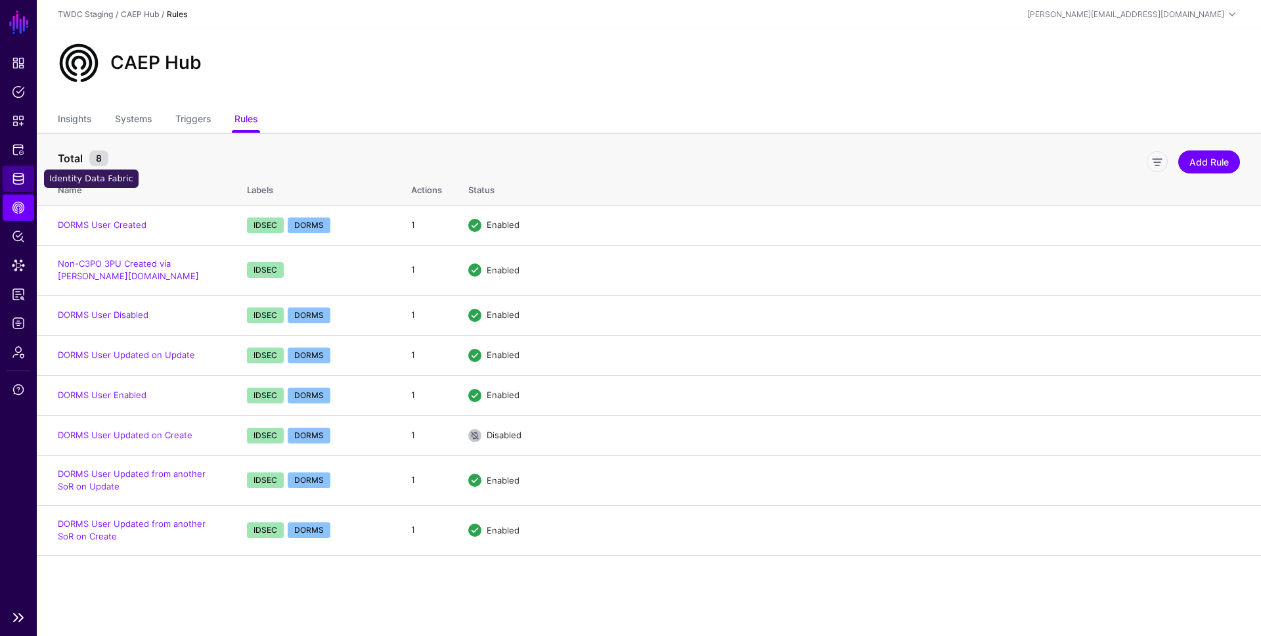
click at [18, 176] on span "Identity Data Fabric" at bounding box center [18, 178] width 13 height 13
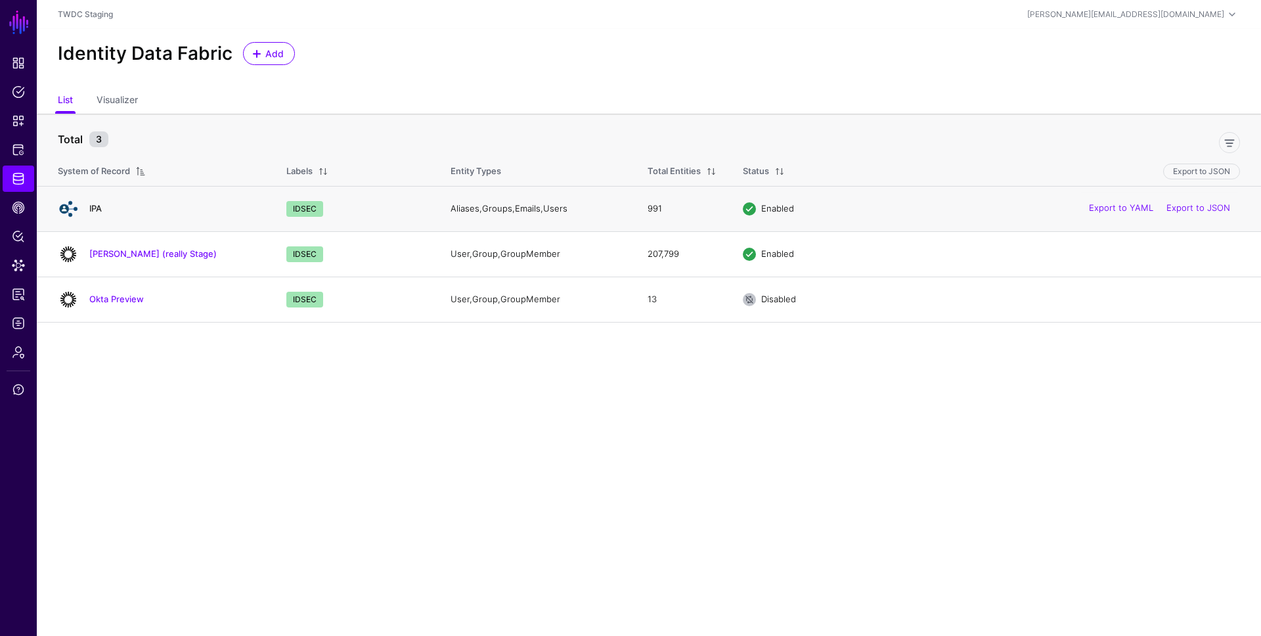
click at [98, 209] on link "IPA" at bounding box center [95, 208] width 12 height 11
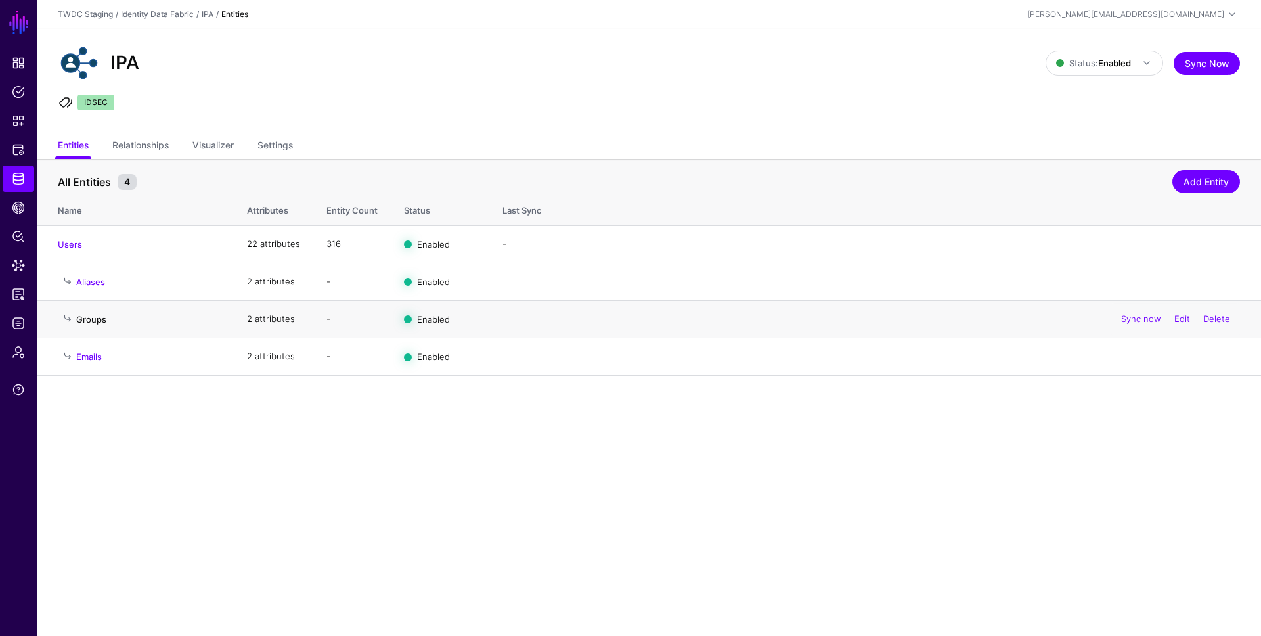
click at [91, 320] on link "Groups" at bounding box center [91, 319] width 30 height 11
click at [97, 353] on link "Emails" at bounding box center [89, 356] width 26 height 11
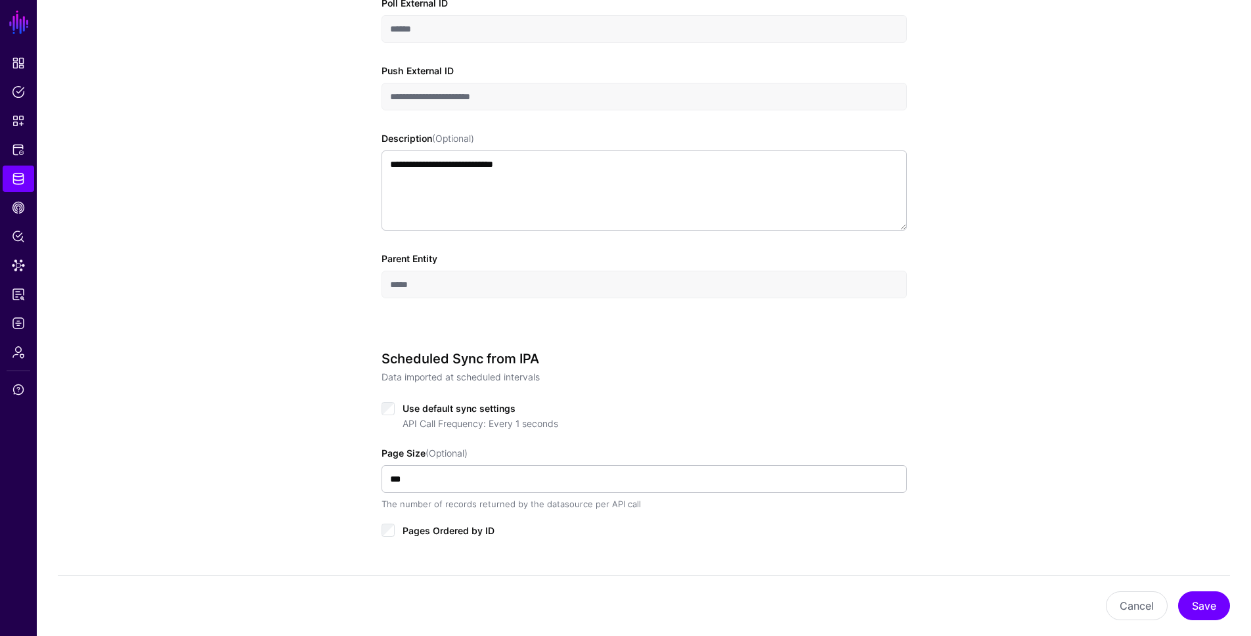
scroll to position [35, 0]
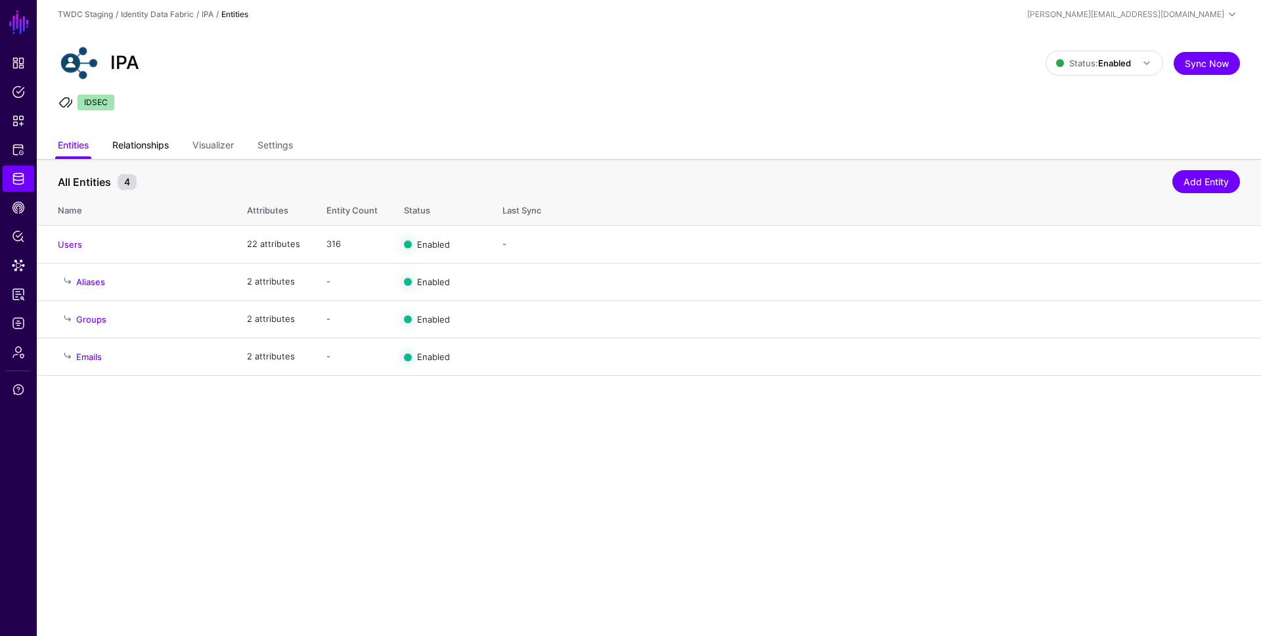
click at [139, 145] on link "Relationships" at bounding box center [140, 146] width 56 height 25
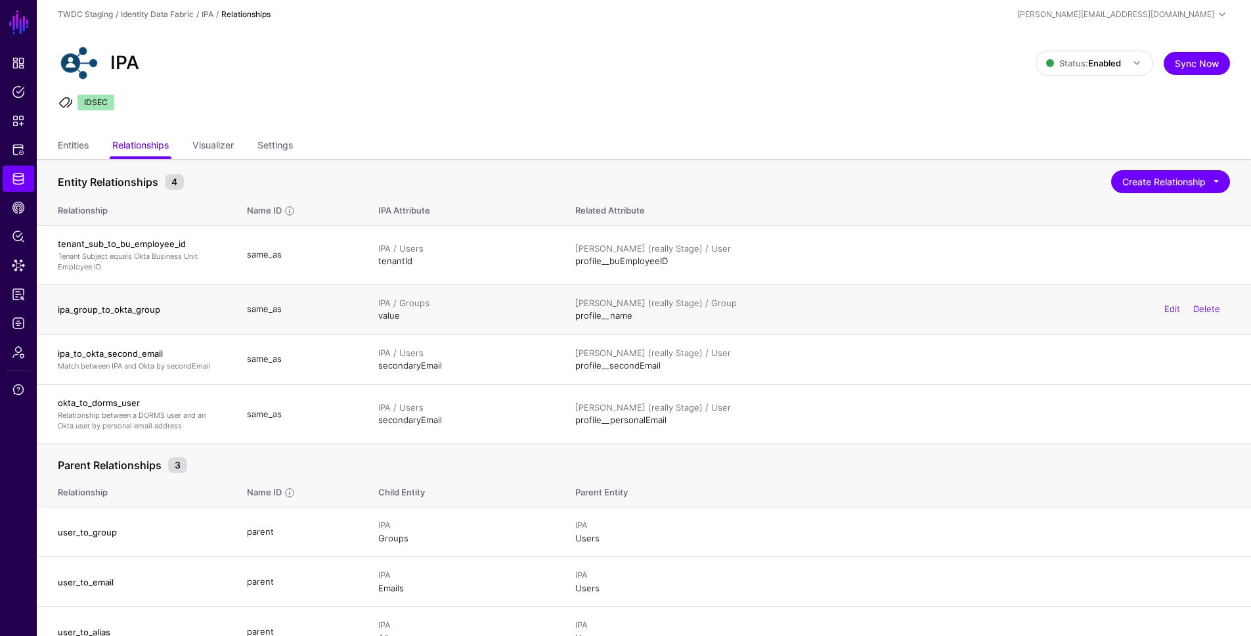
click at [142, 306] on h4 "ipa_group_to_okta_group" at bounding box center [139, 309] width 163 height 12
copy h4 "ipa_group_to_okta_group"
click at [106, 311] on h4 "ipa_group_to_okta_group" at bounding box center [139, 309] width 163 height 12
